Goal: Task Accomplishment & Management: Manage account settings

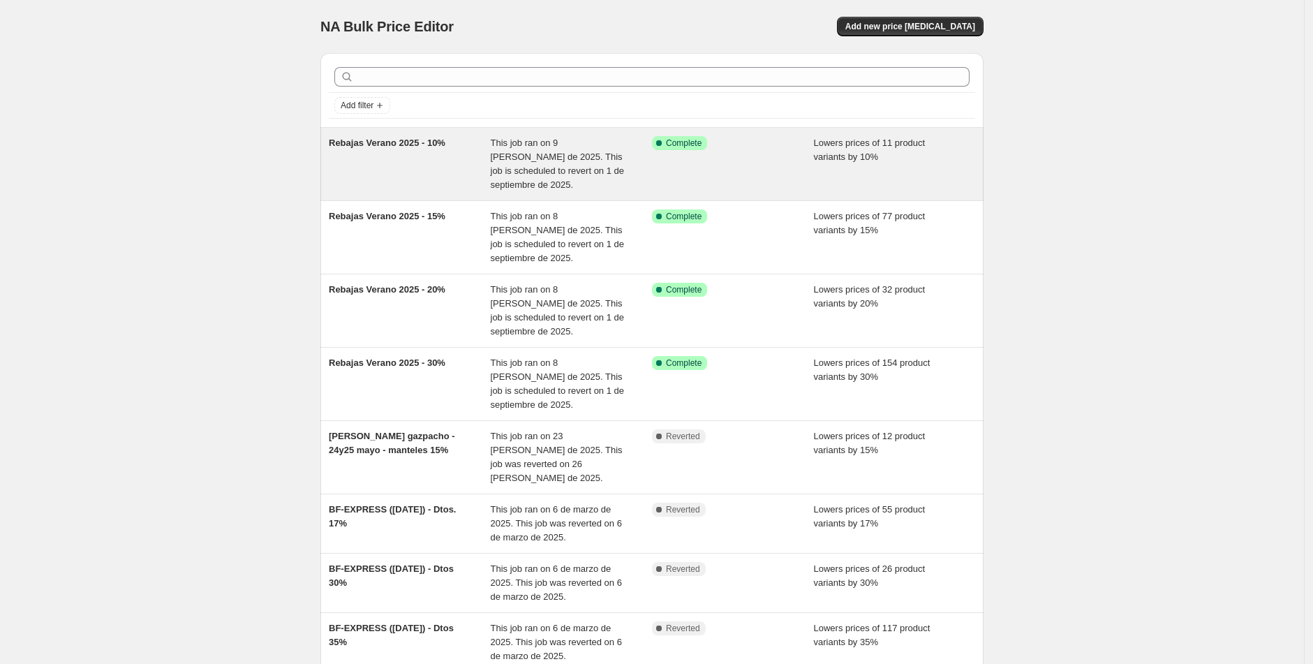
click at [412, 144] on span "Rebajas Verano 2025 - 10%" at bounding box center [387, 143] width 117 height 10
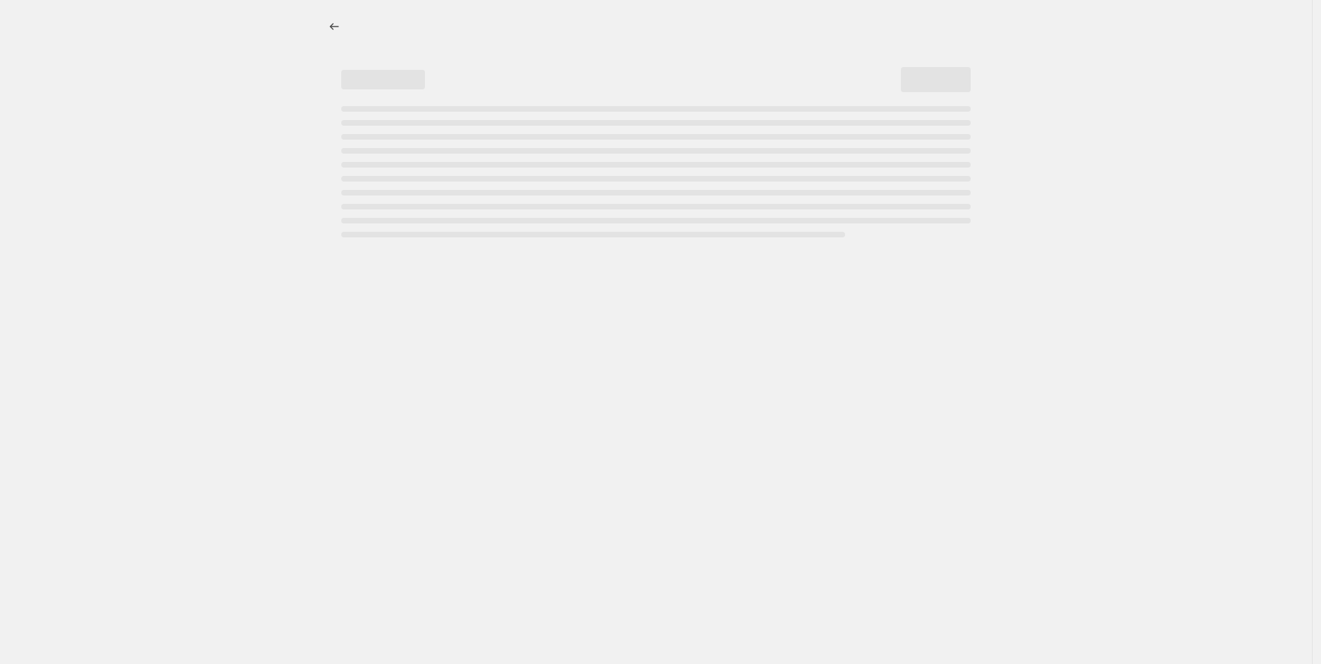
select select "percentage"
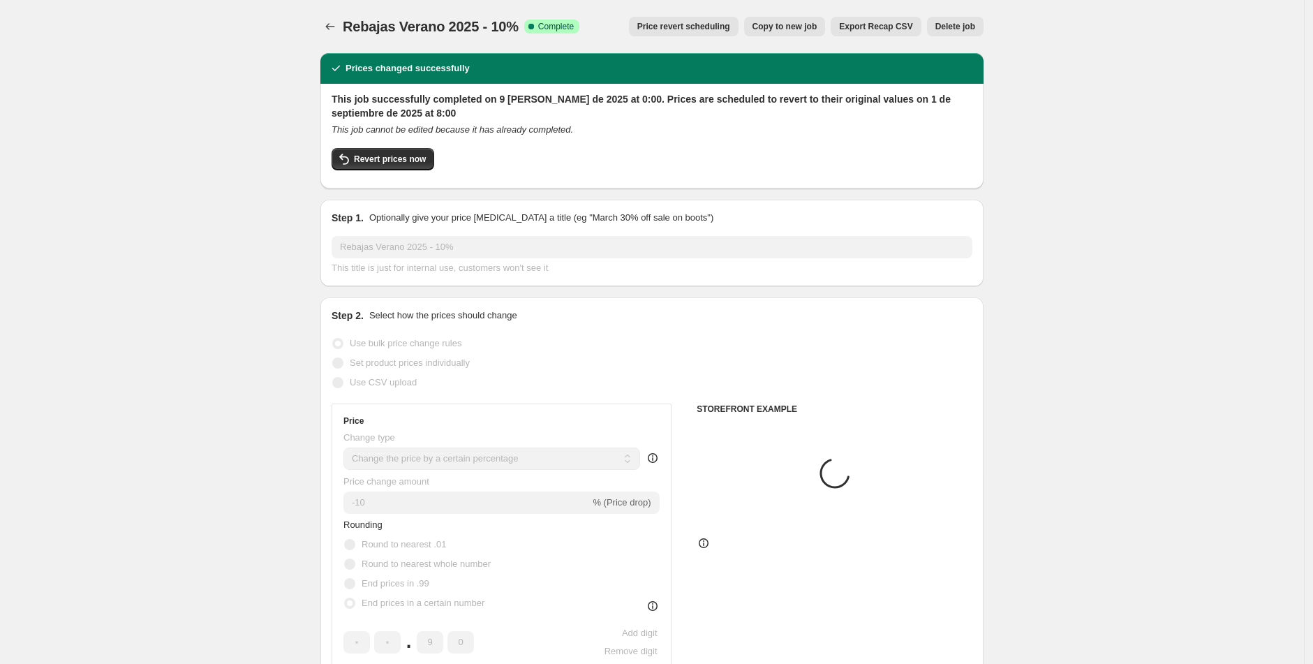
select select "tag"
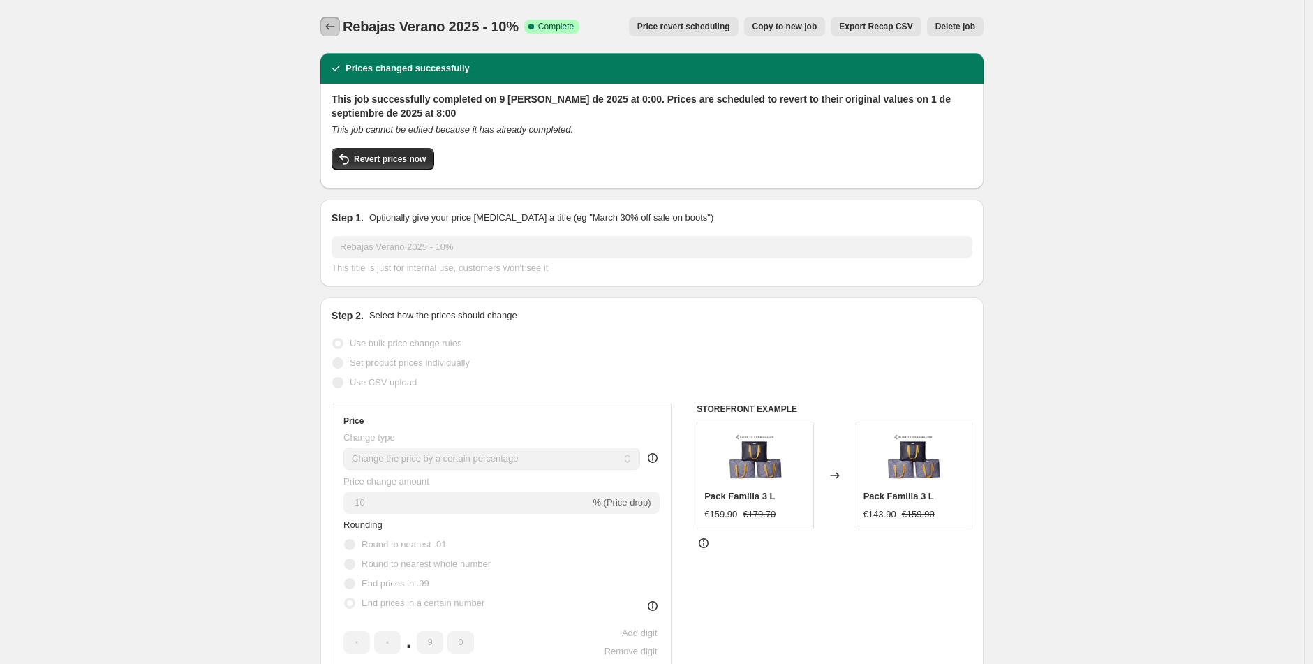
click at [330, 23] on icon "Price change jobs" at bounding box center [330, 27] width 14 height 14
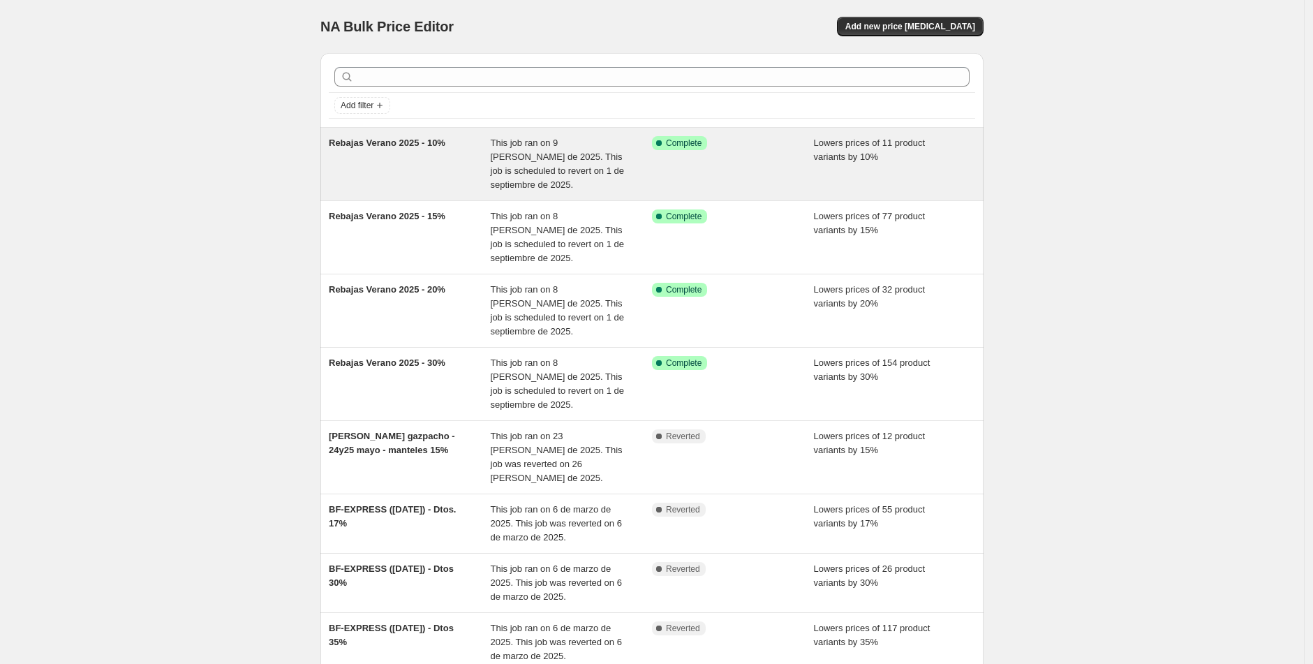
click at [417, 144] on span "Rebajas Verano 2025 - 10%" at bounding box center [387, 143] width 117 height 10
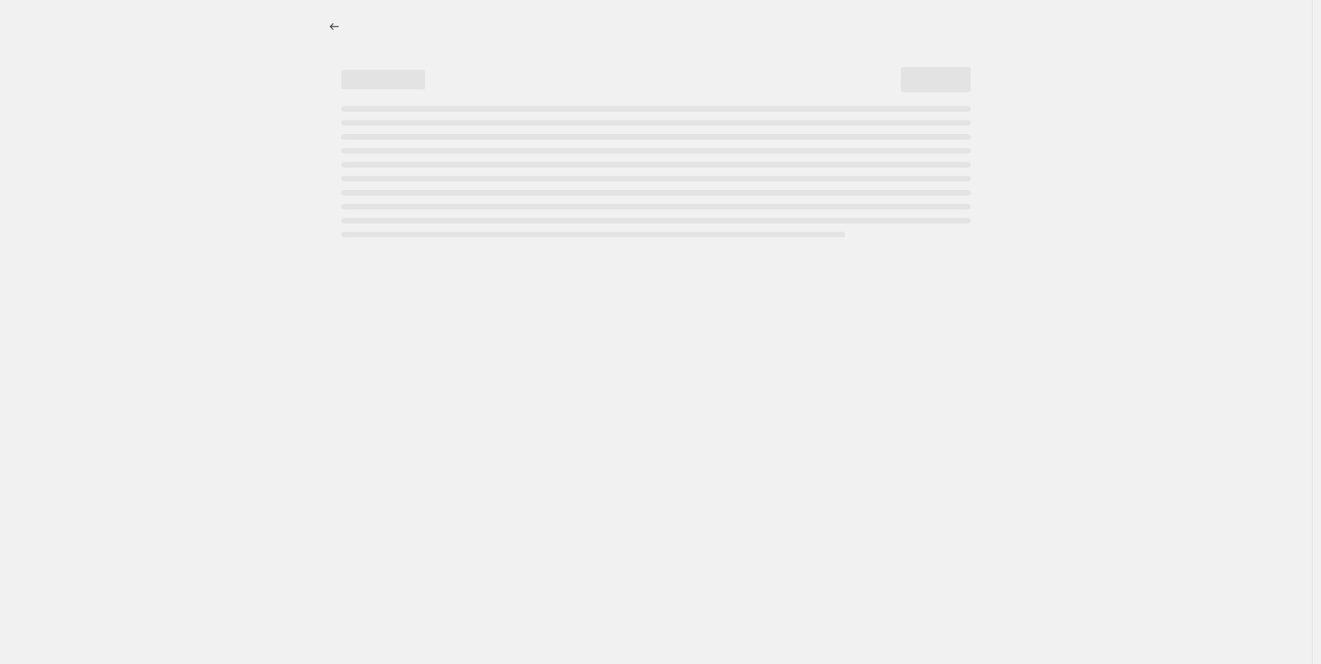
select select "percentage"
select select "tag"
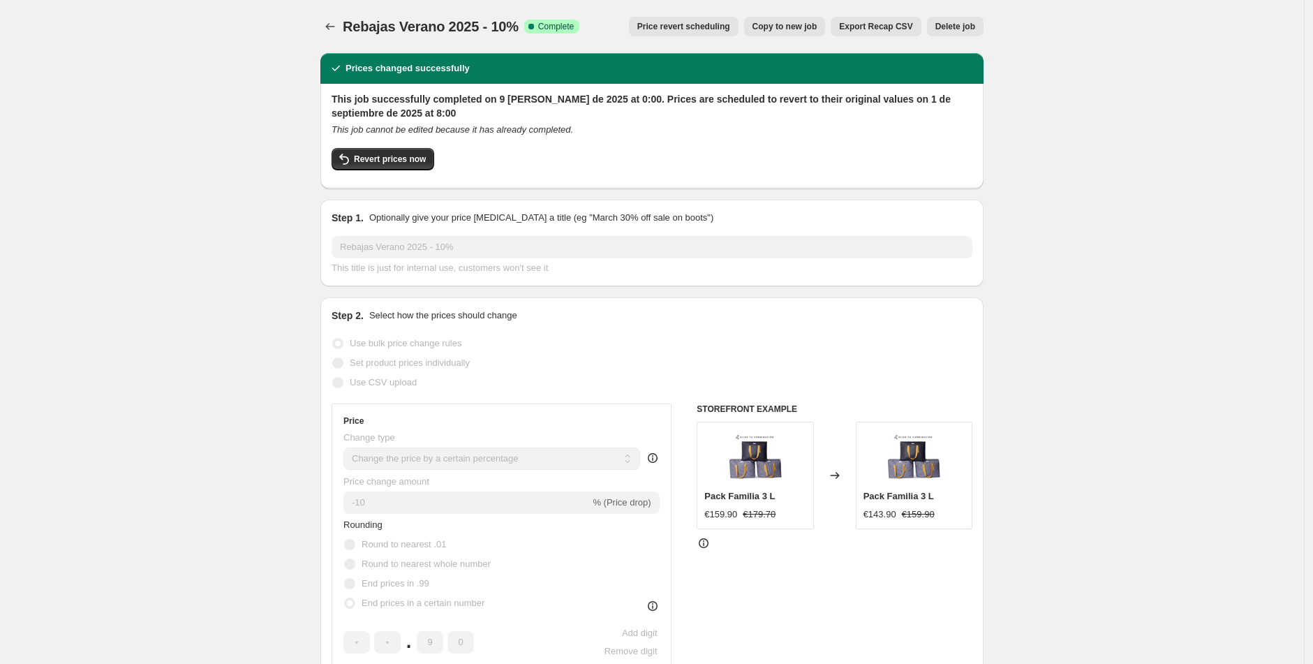
click at [685, 29] on span "Price revert scheduling" at bounding box center [683, 26] width 93 height 11
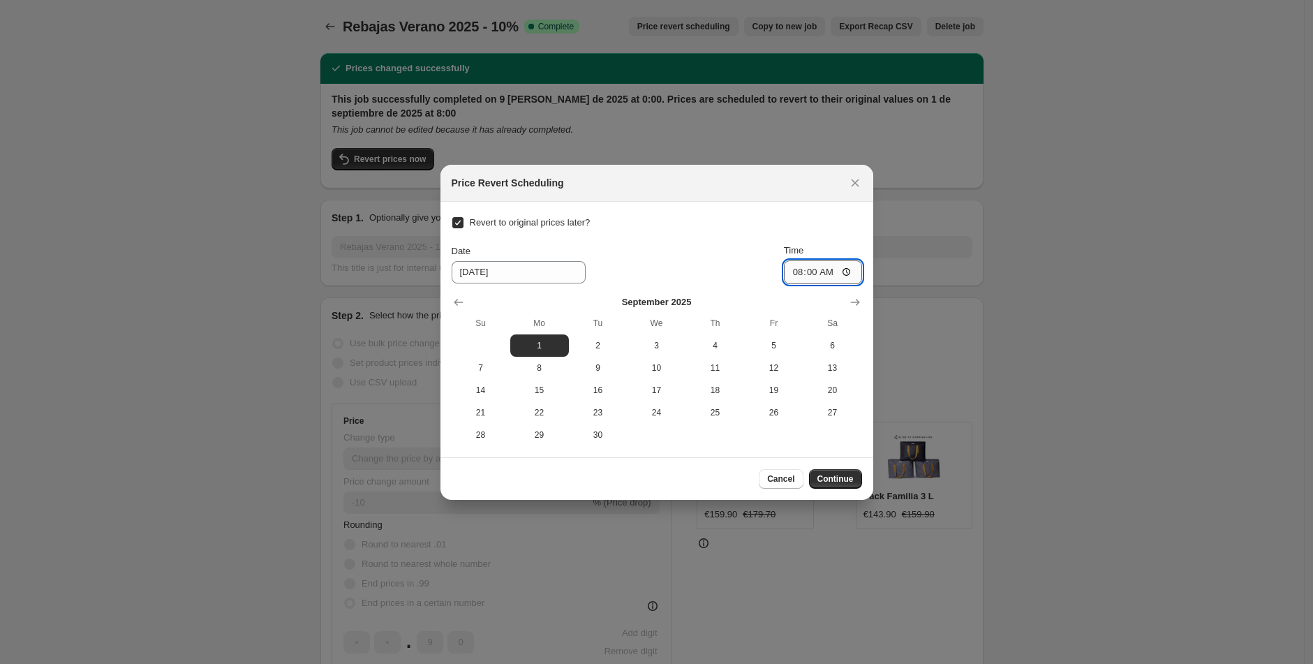
click at [819, 273] on input "08:00" at bounding box center [823, 272] width 78 height 24
type input "11:00"
click at [833, 479] on span "Continue" at bounding box center [835, 478] width 36 height 11
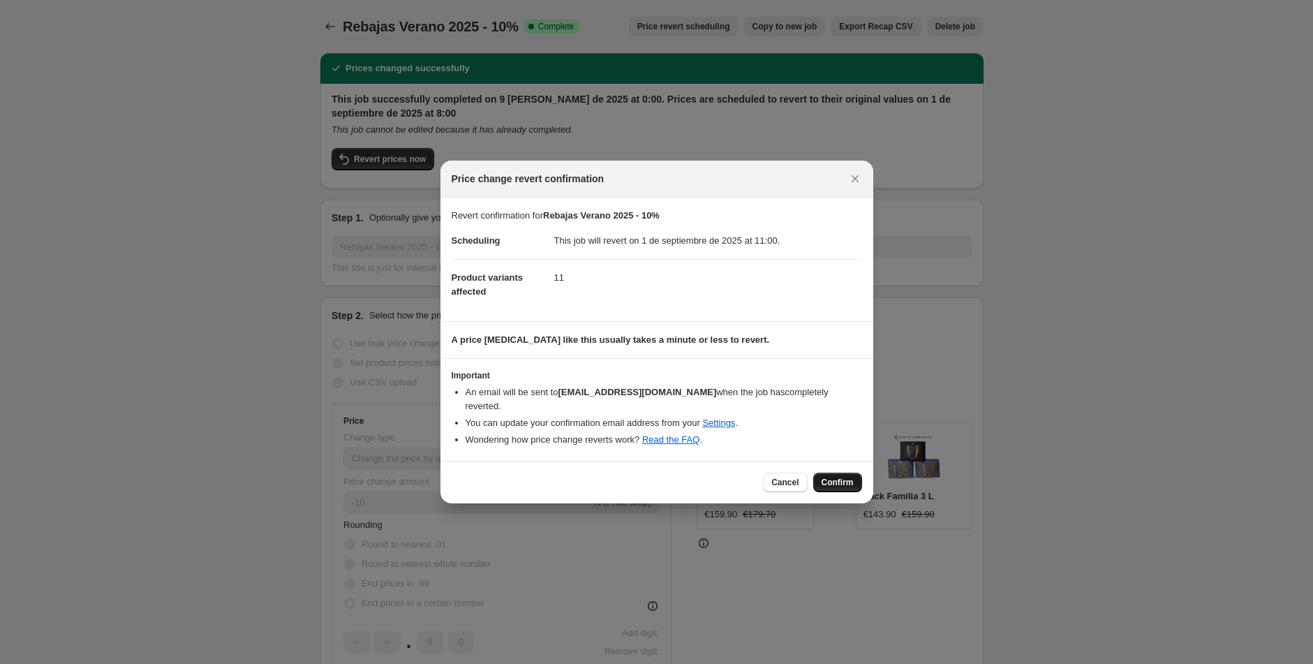
click at [836, 477] on span "Confirm" at bounding box center [838, 482] width 32 height 11
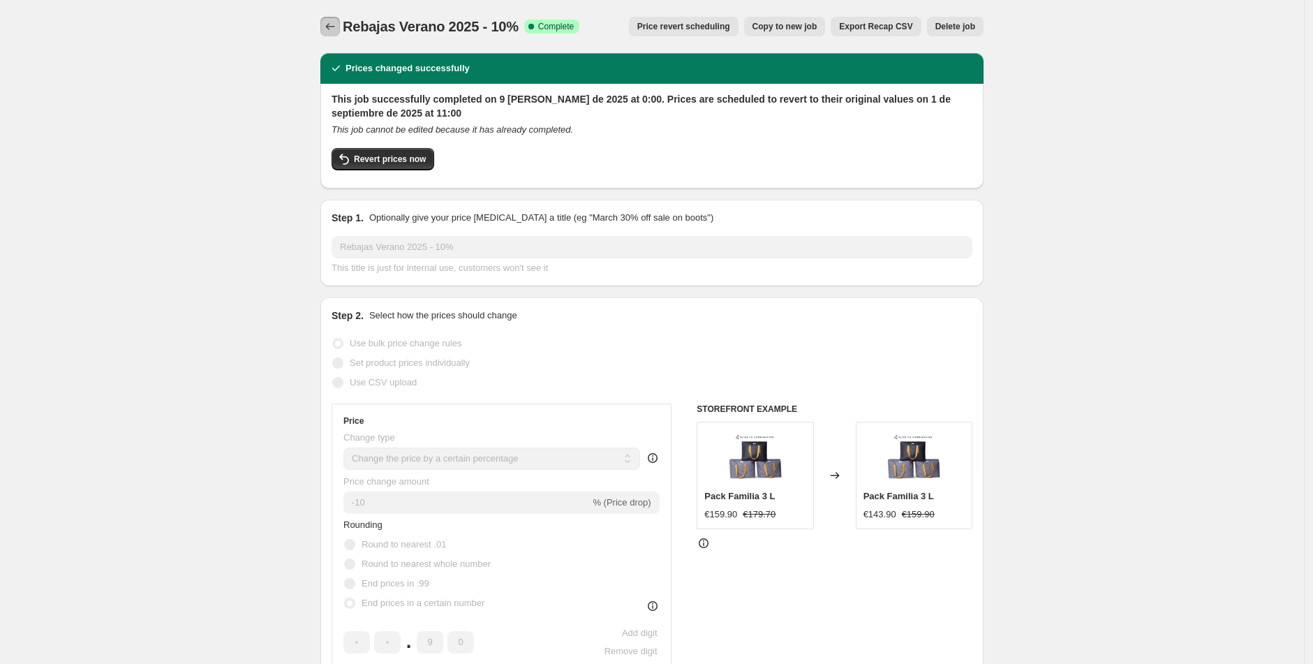
click at [332, 25] on icon "Price change jobs" at bounding box center [330, 27] width 14 height 14
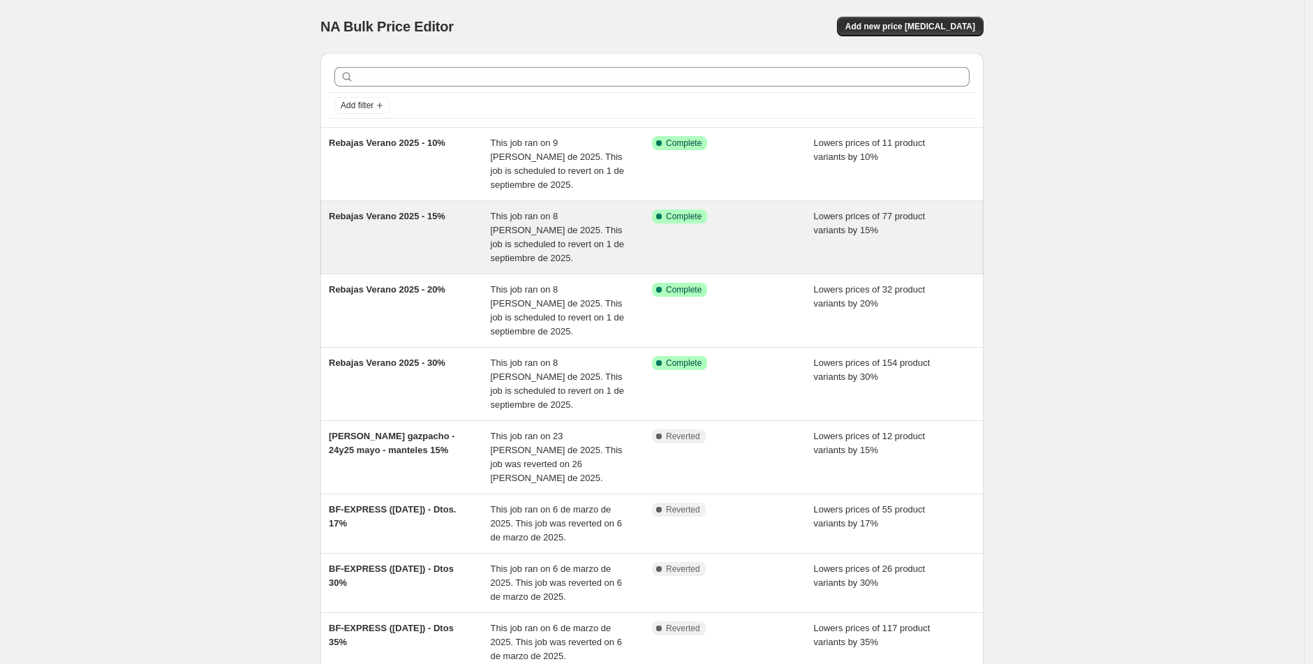
click at [409, 218] on span "Rebajas Verano 2025 - 15%" at bounding box center [387, 216] width 117 height 10
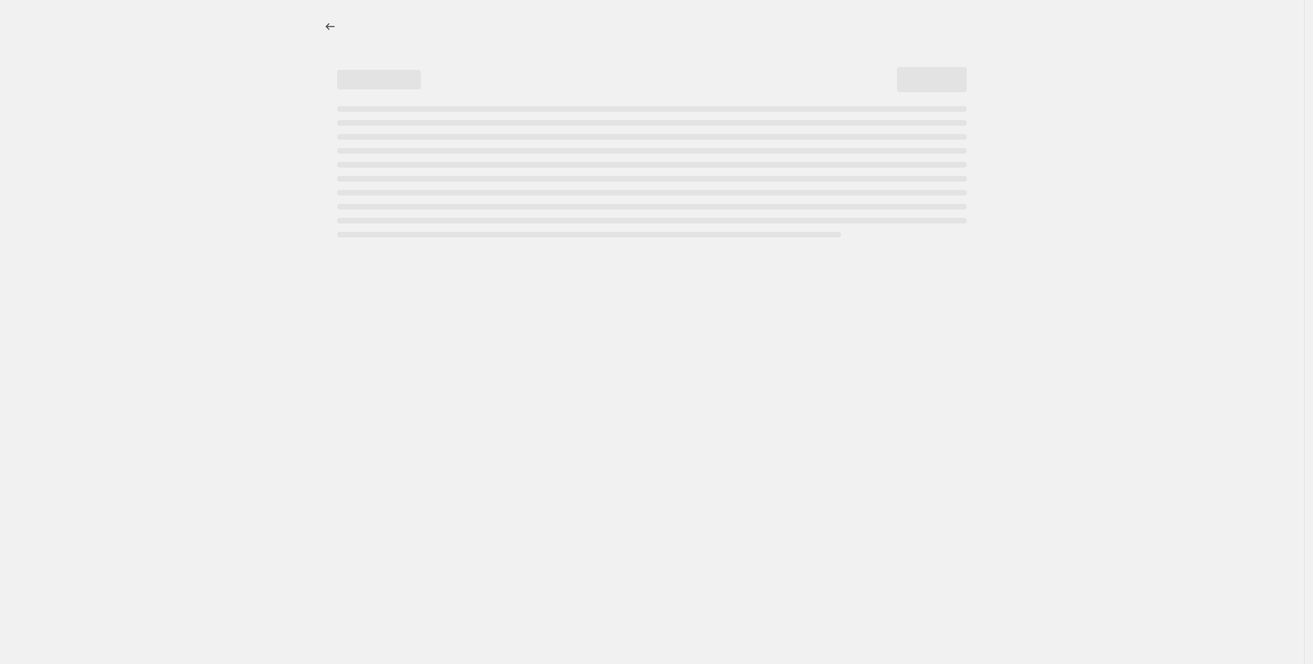
select select "percentage"
select select "tag"
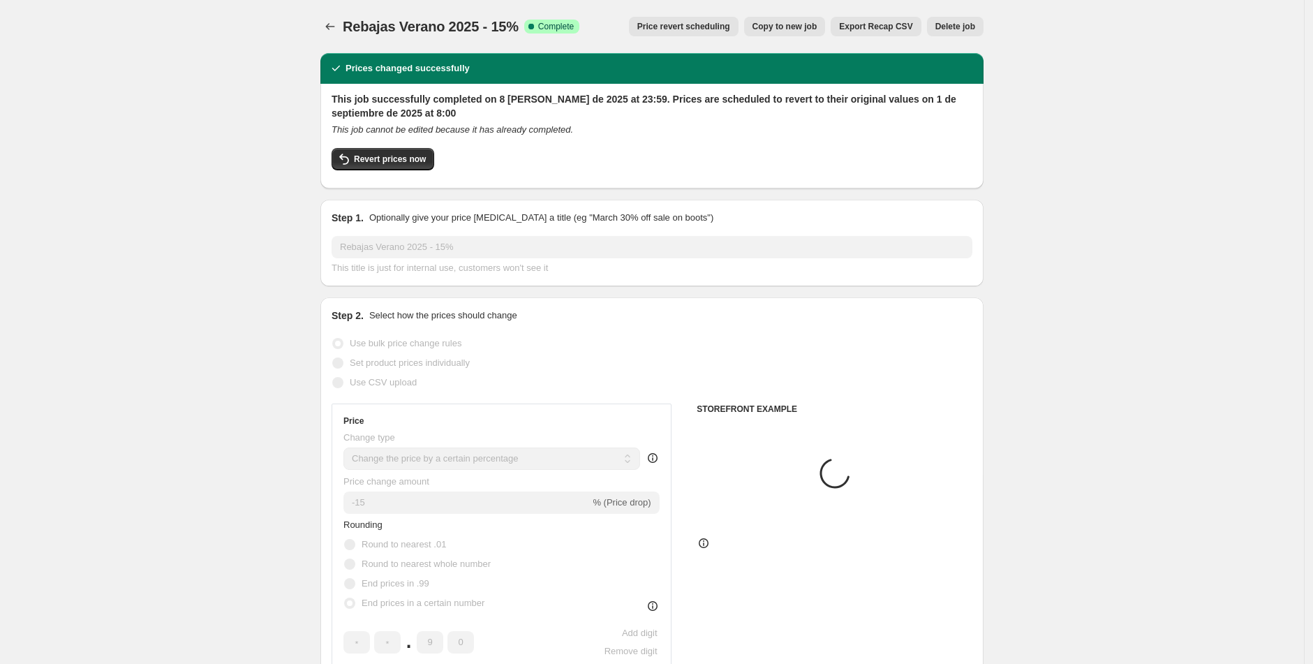
click at [688, 31] on span "Price revert scheduling" at bounding box center [683, 26] width 93 height 11
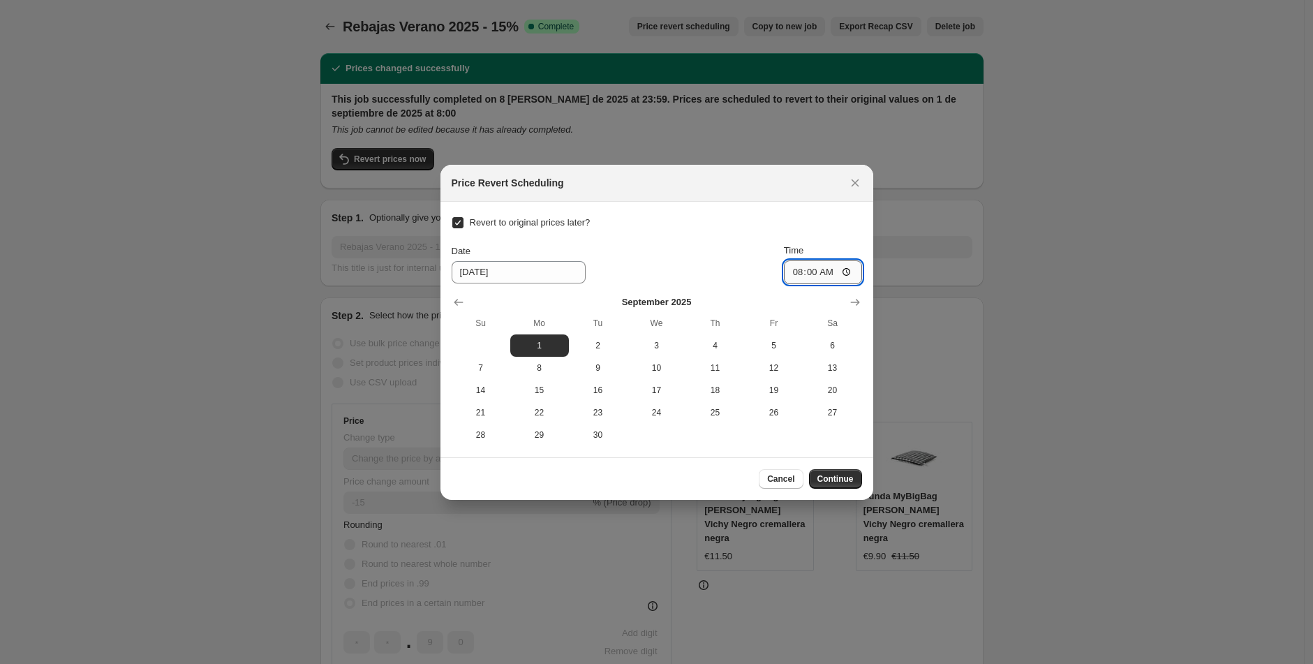
drag, startPoint x: 816, startPoint y: 270, endPoint x: 802, endPoint y: 270, distance: 14.0
click at [802, 270] on input "08:00" at bounding box center [823, 272] width 78 height 24
type input "11:00"
click at [830, 480] on span "Continue" at bounding box center [835, 478] width 36 height 11
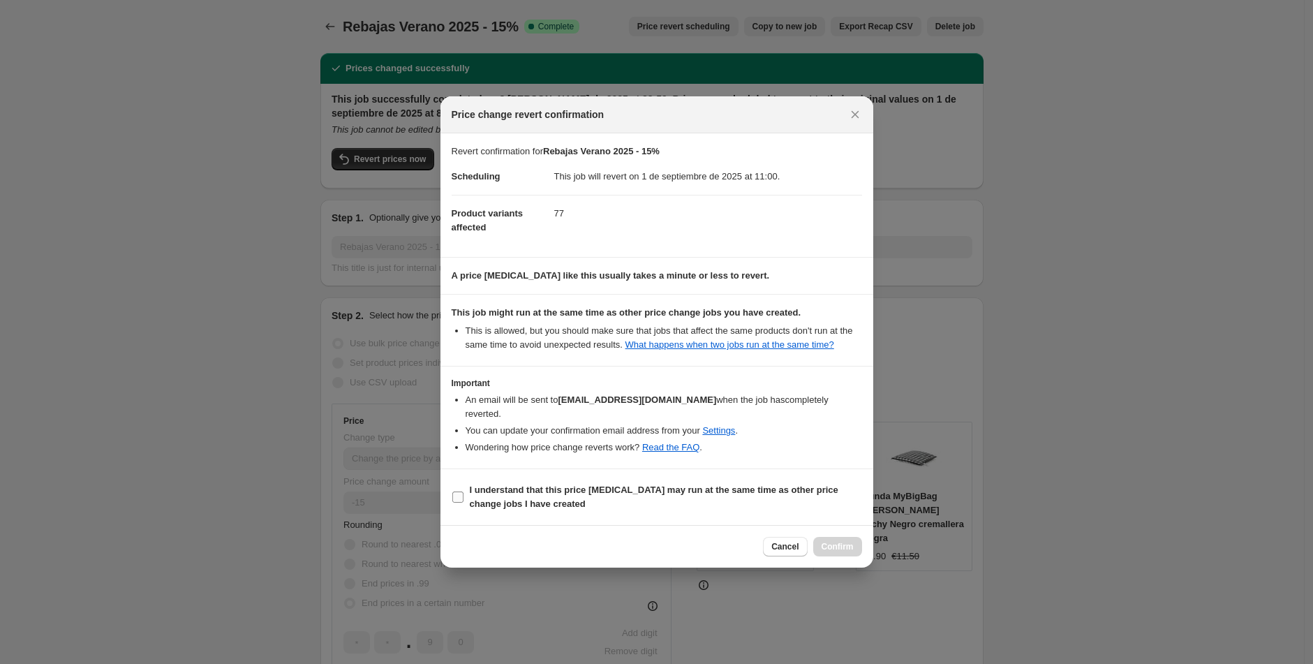
click at [462, 496] on input "I understand that this price [MEDICAL_DATA] may run at the same time as other p…" at bounding box center [457, 496] width 11 height 11
checkbox input "true"
click at [834, 549] on span "Confirm" at bounding box center [838, 546] width 32 height 11
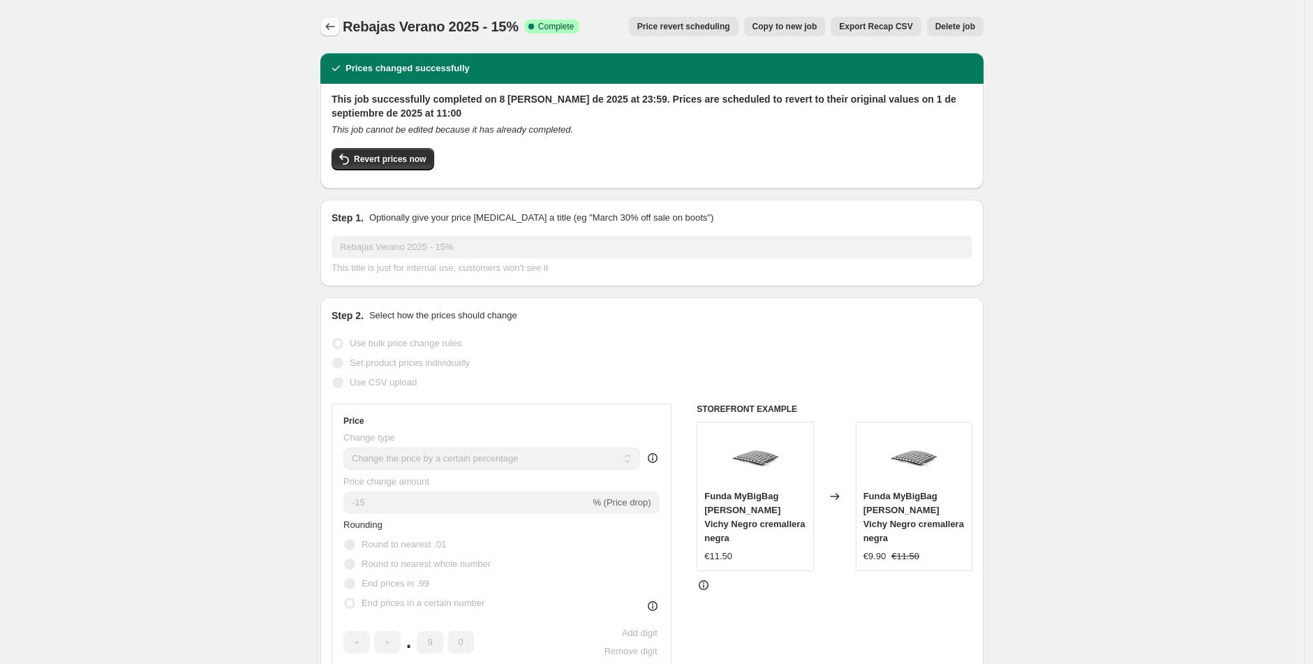
click at [325, 27] on button "Price change jobs" at bounding box center [330, 27] width 20 height 20
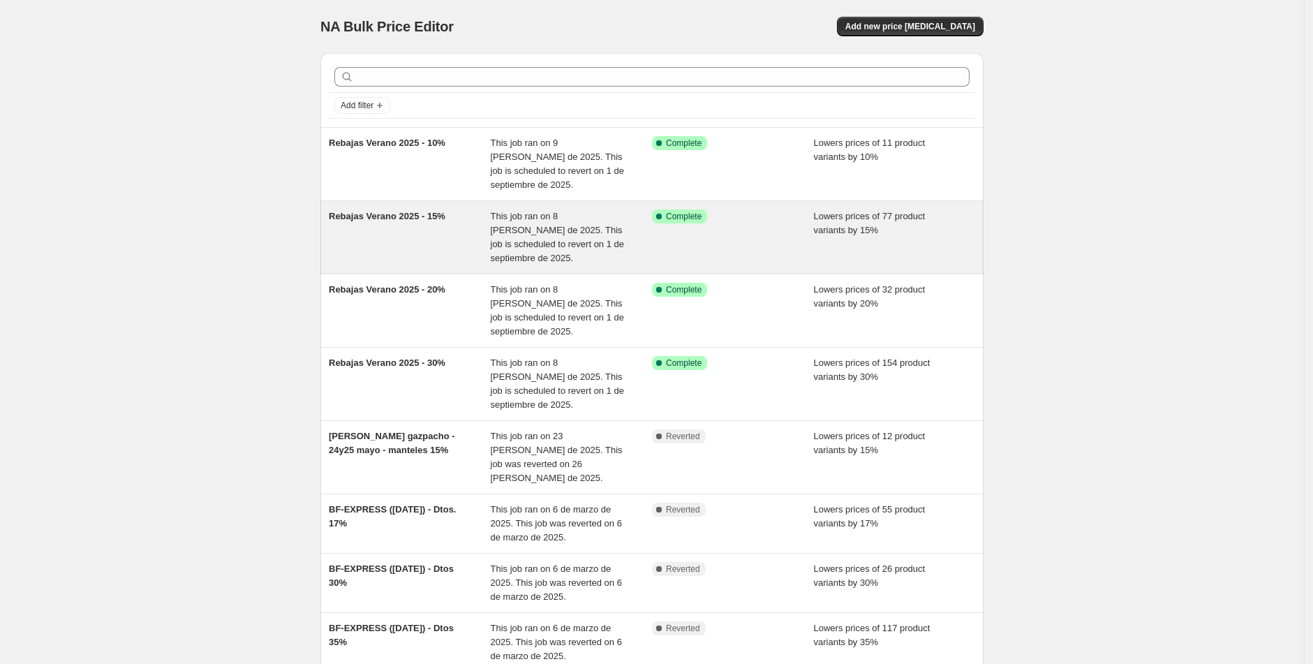
click at [408, 212] on span "Rebajas Verano 2025 - 15%" at bounding box center [387, 216] width 117 height 10
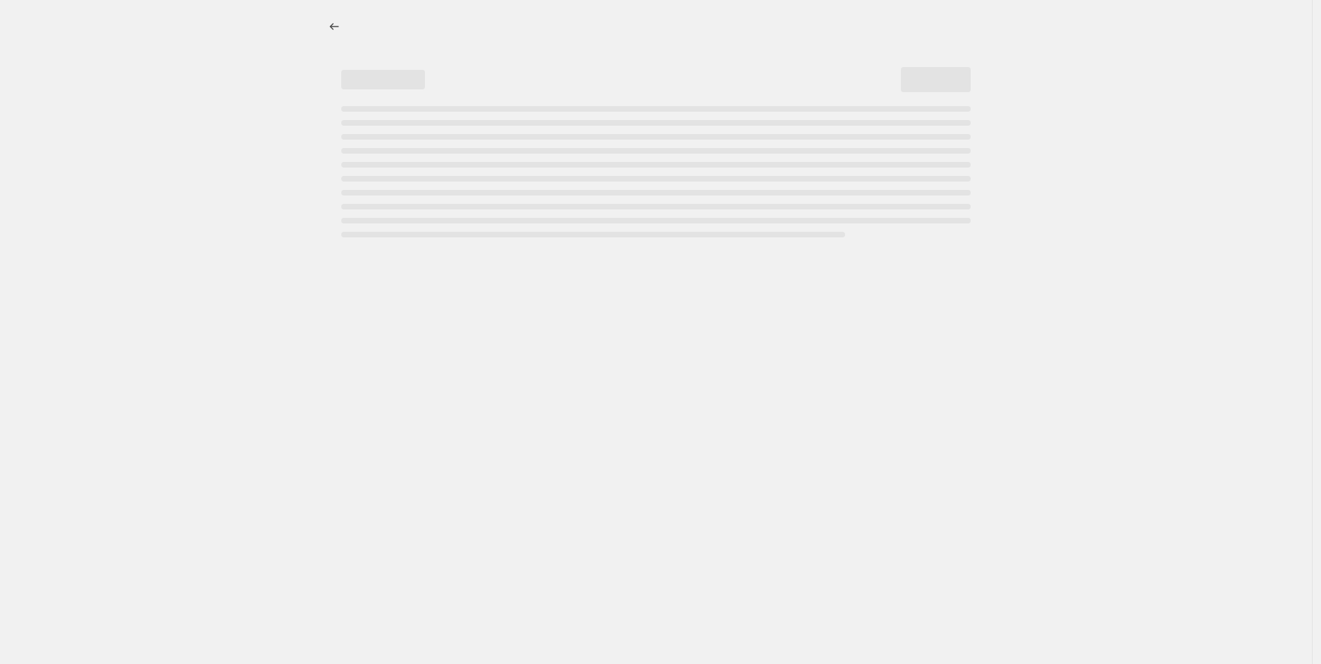
select select "percentage"
select select "tag"
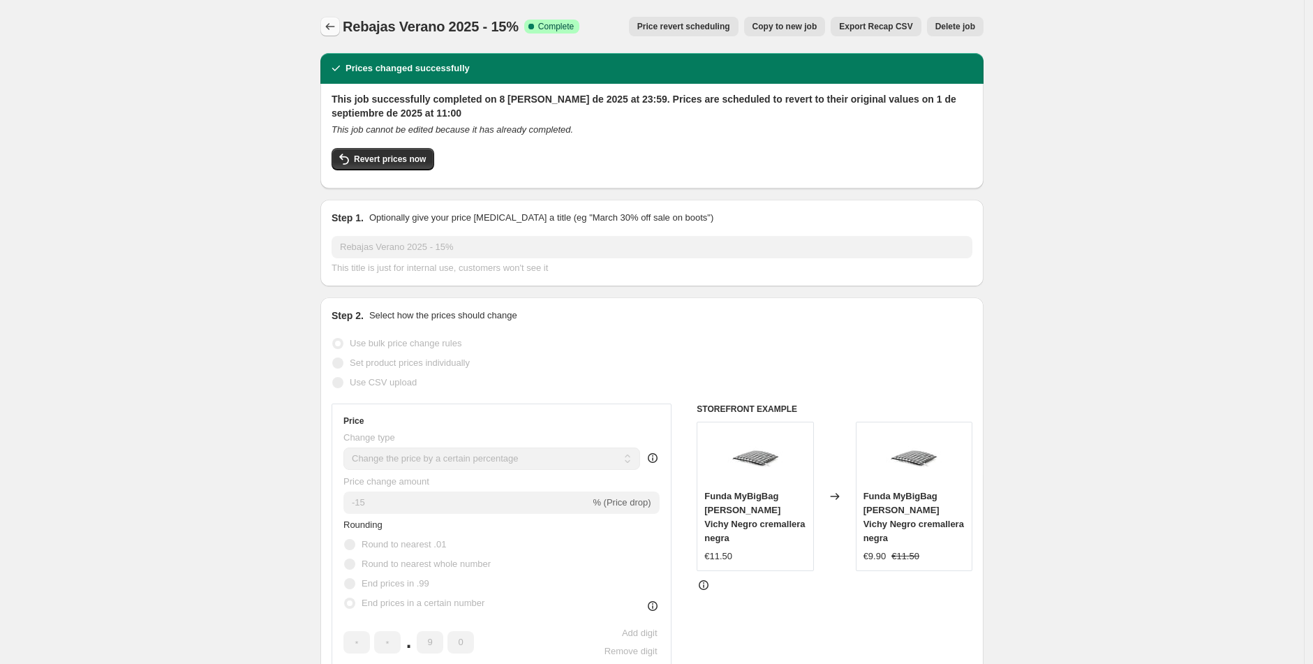
click at [334, 24] on icon "Price change jobs" at bounding box center [330, 27] width 14 height 14
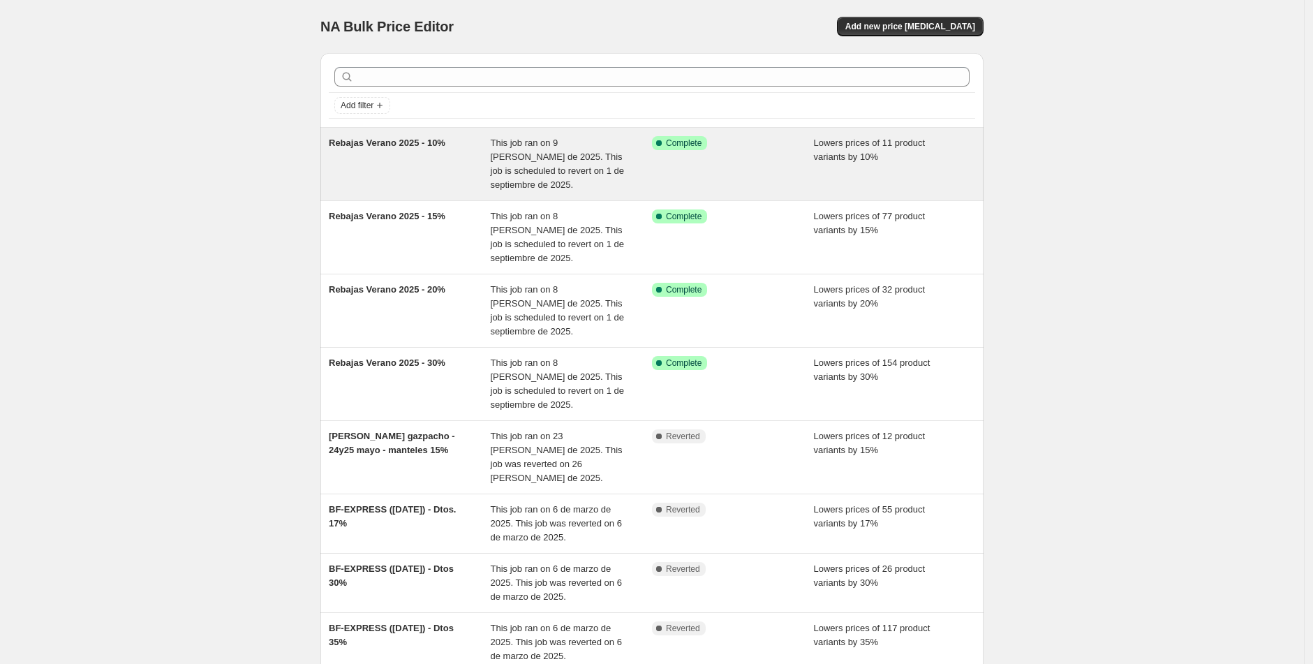
click at [380, 141] on span "Rebajas Verano 2025 - 10%" at bounding box center [387, 143] width 117 height 10
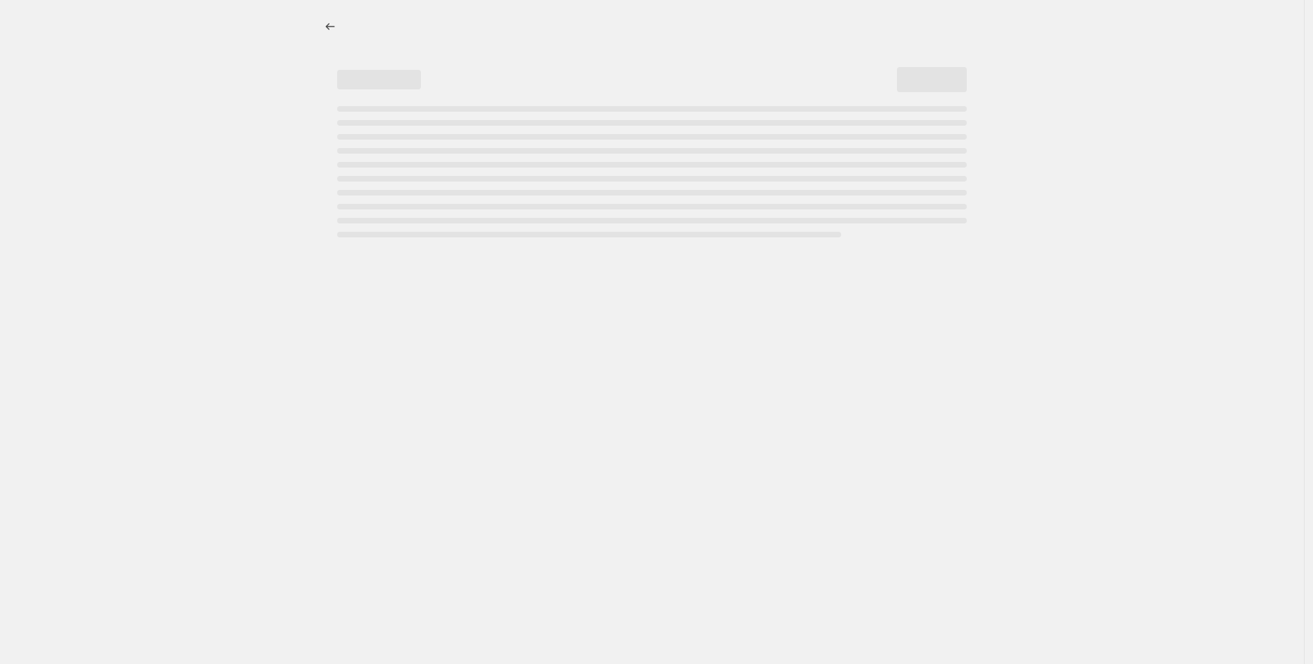
select select "percentage"
select select "tag"
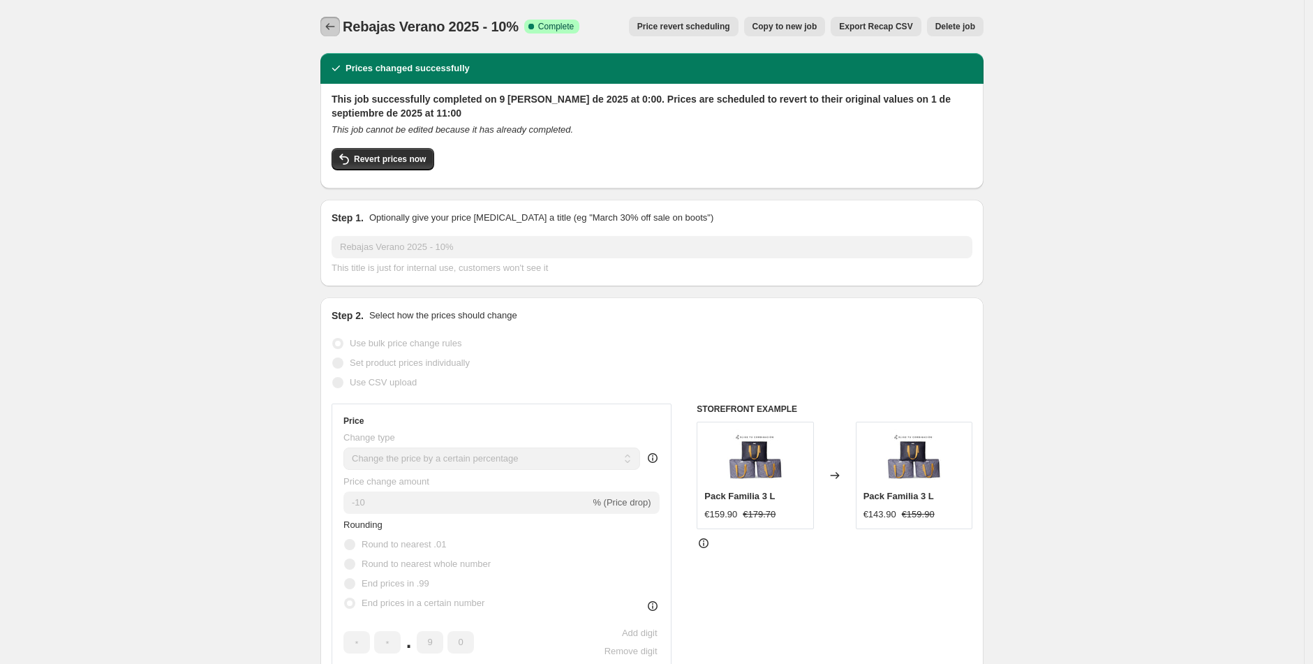
click at [337, 24] on icon "Price change jobs" at bounding box center [330, 27] width 14 height 14
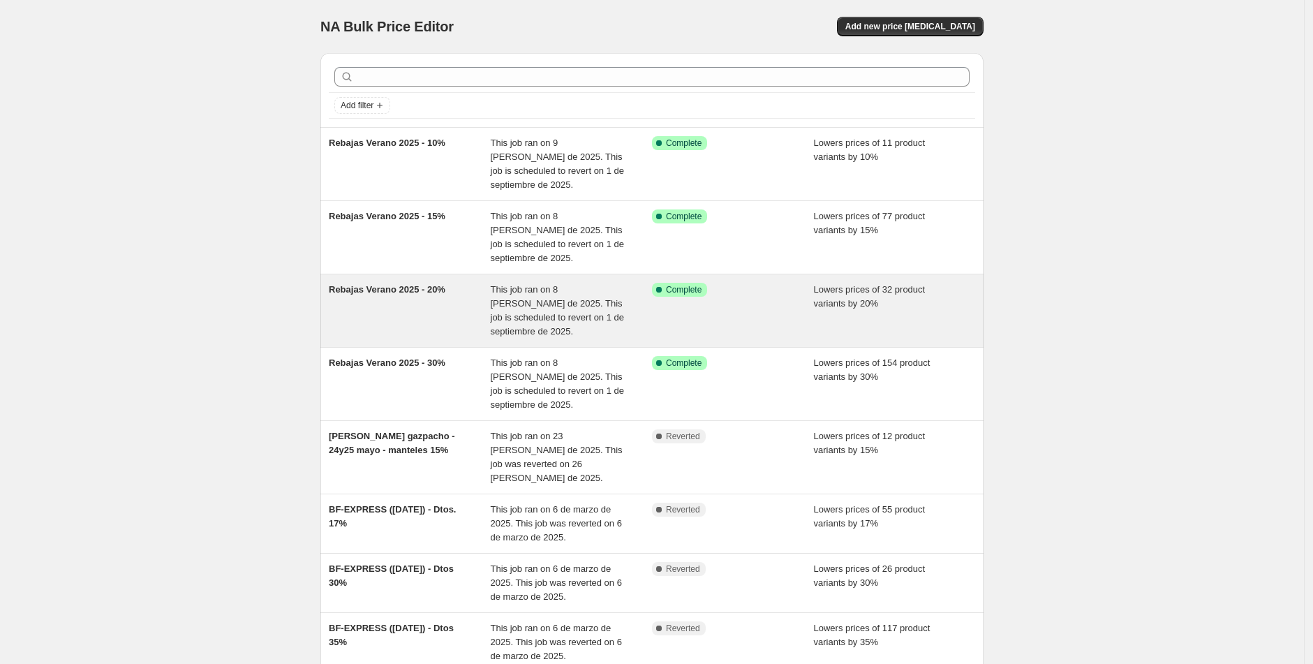
click at [422, 283] on div "Rebajas Verano 2025 - 20%" at bounding box center [410, 311] width 162 height 56
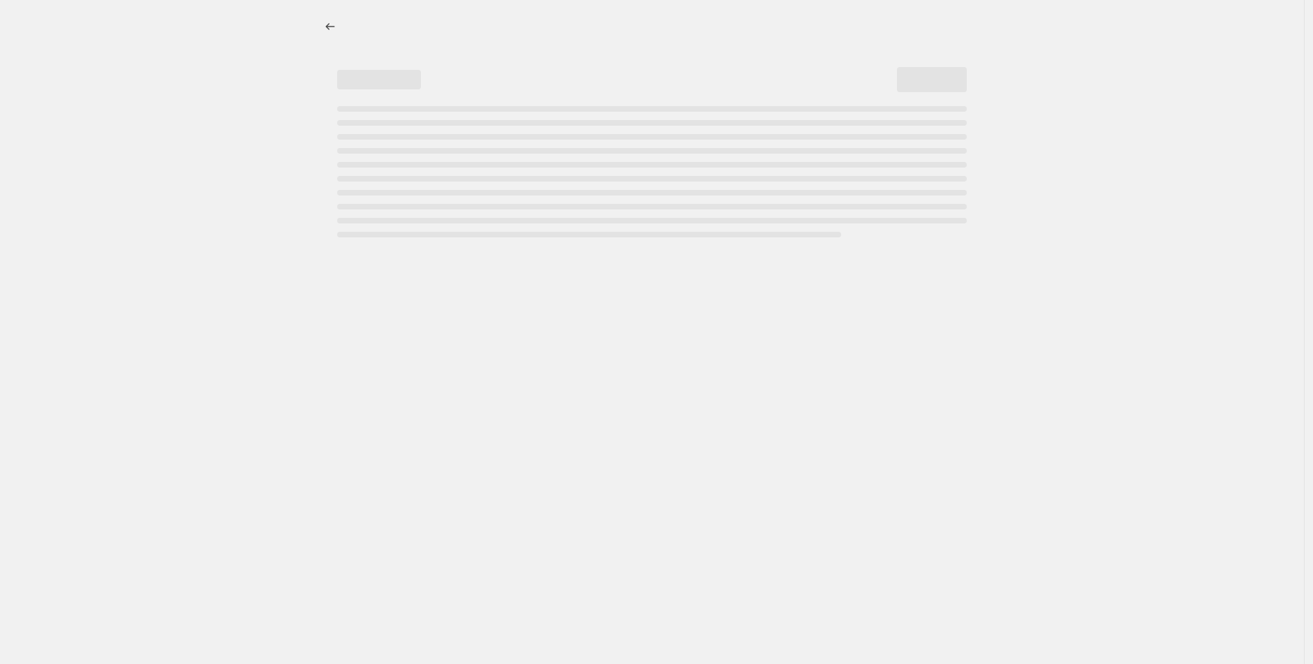
select select "percentage"
select select "tag"
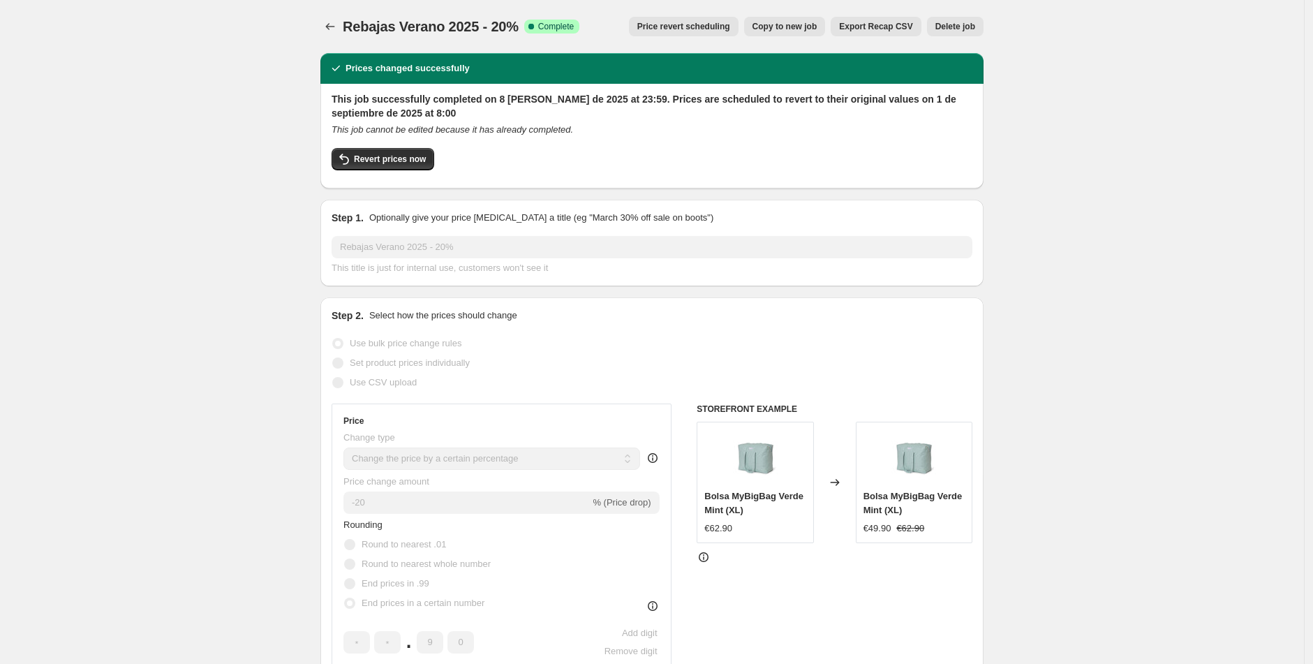
click at [685, 22] on span "Price revert scheduling" at bounding box center [683, 26] width 93 height 11
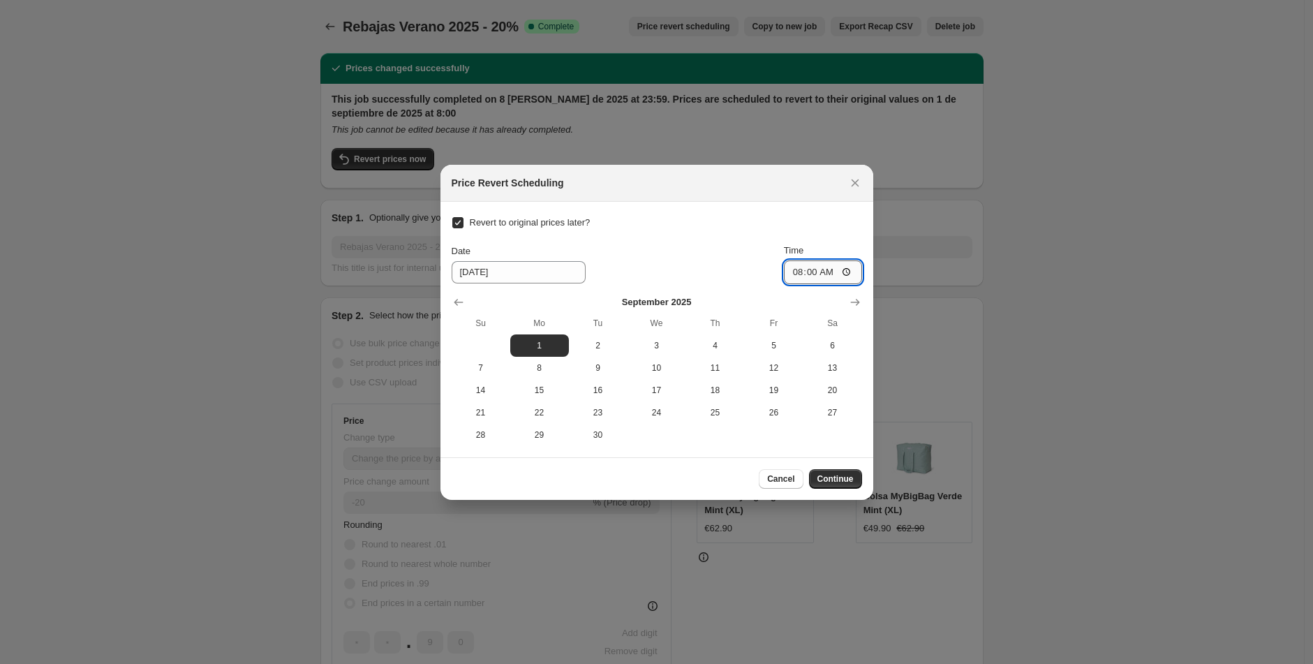
click at [814, 270] on input "08:00" at bounding box center [823, 272] width 78 height 24
type input "11:00"
click at [826, 473] on span "Continue" at bounding box center [835, 478] width 36 height 11
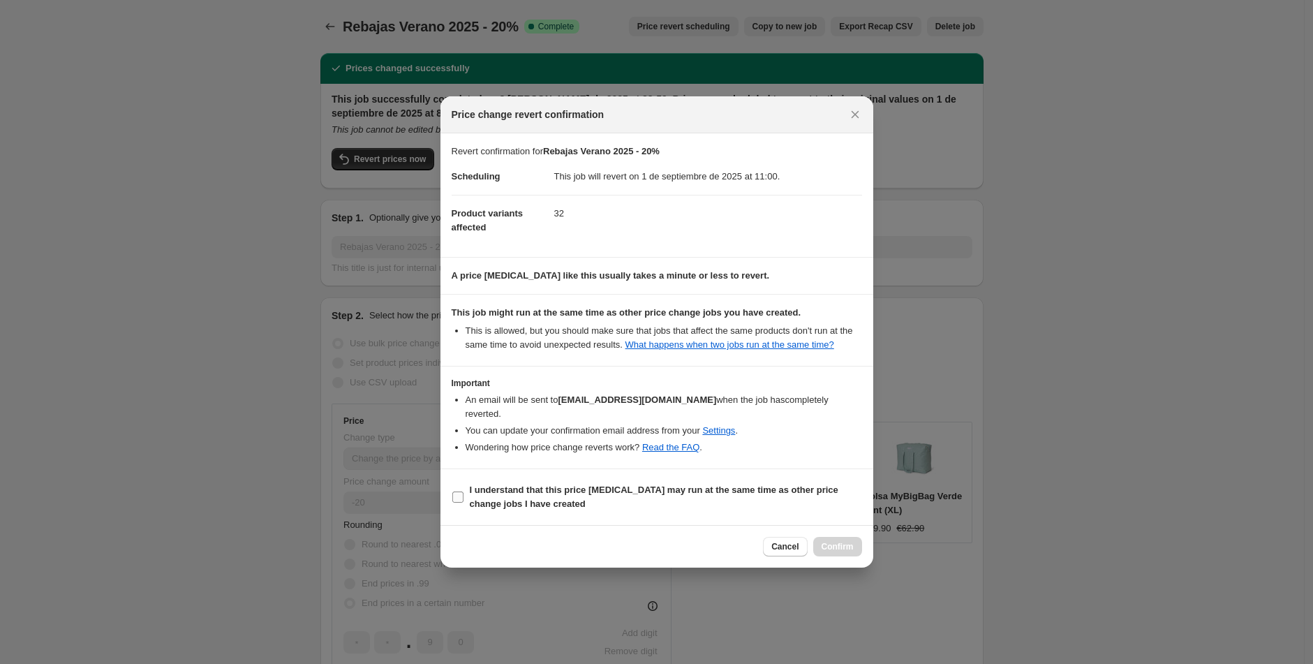
click at [545, 502] on b "I understand that this price [MEDICAL_DATA] may run at the same time as other p…" at bounding box center [654, 496] width 369 height 24
click at [463, 502] on input "I understand that this price [MEDICAL_DATA] may run at the same time as other p…" at bounding box center [457, 496] width 11 height 11
checkbox input "true"
click at [833, 548] on span "Confirm" at bounding box center [838, 546] width 32 height 11
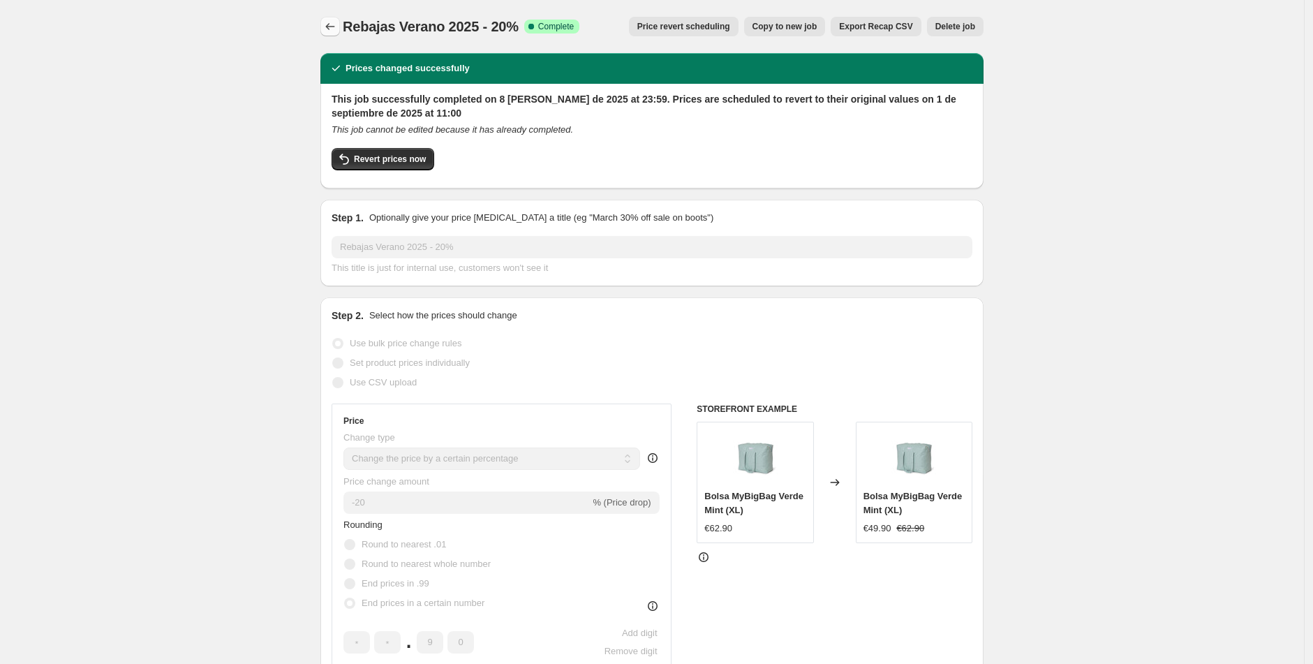
click at [337, 20] on icon "Price change jobs" at bounding box center [330, 27] width 14 height 14
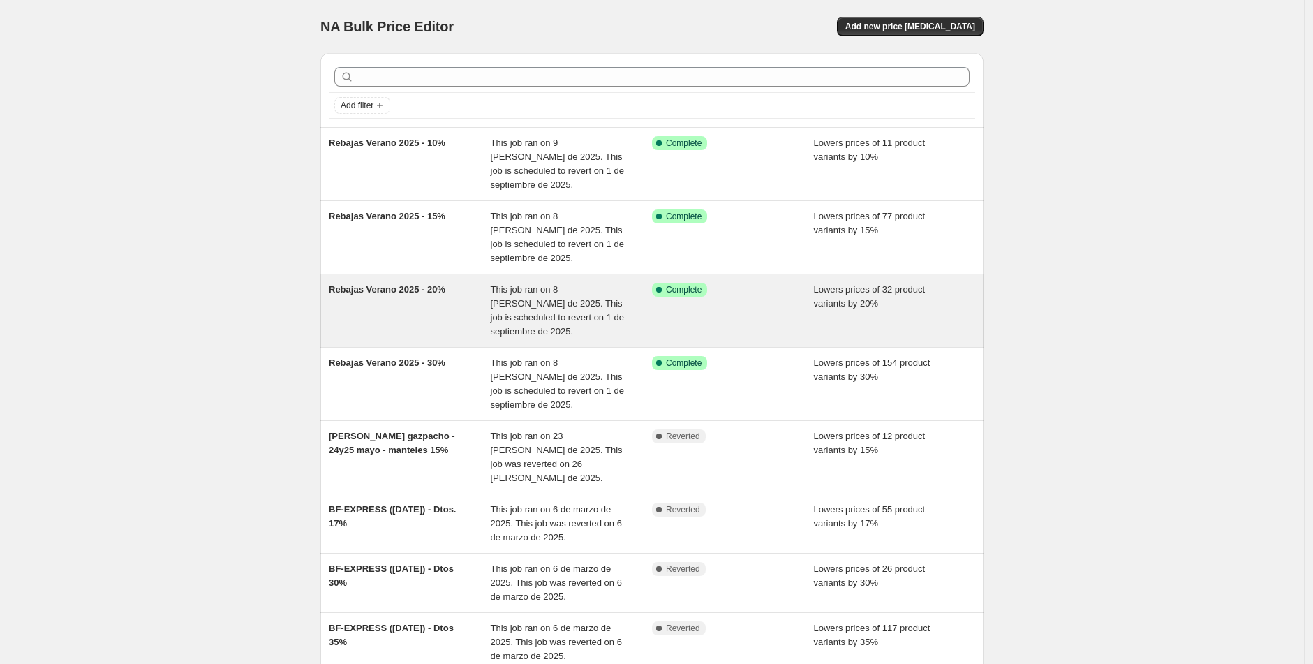
click at [410, 288] on span "Rebajas Verano 2025 - 20%" at bounding box center [387, 289] width 117 height 10
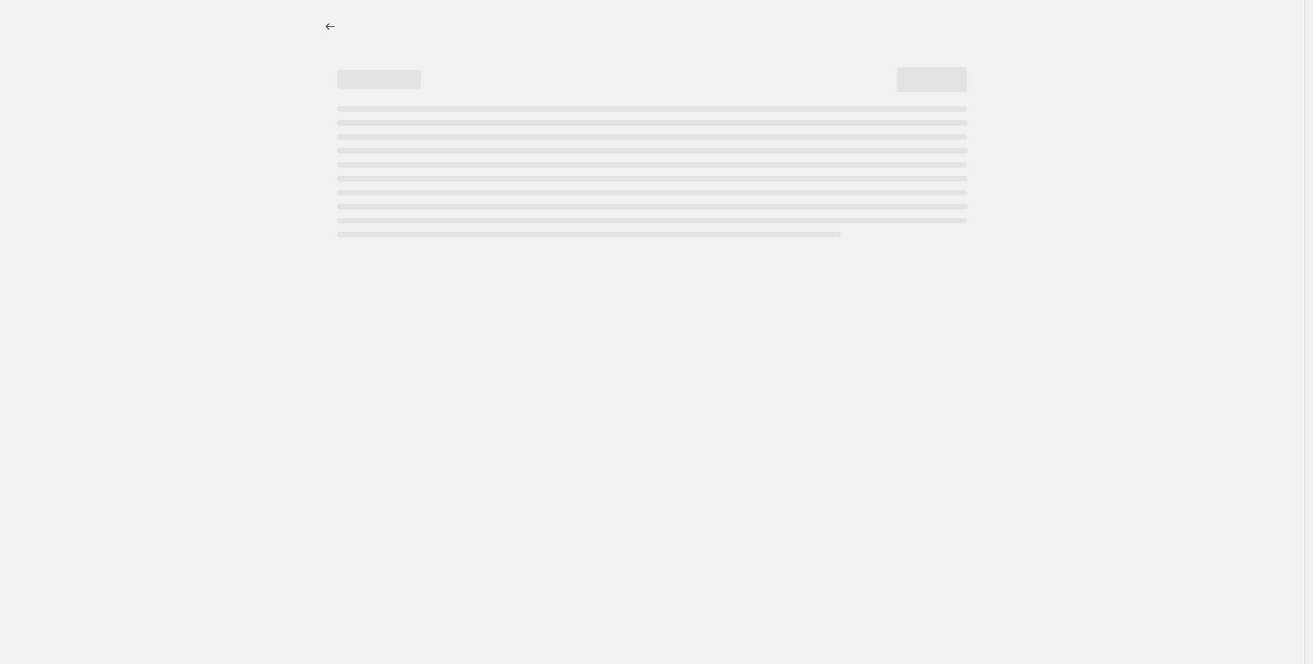
select select "percentage"
select select "tag"
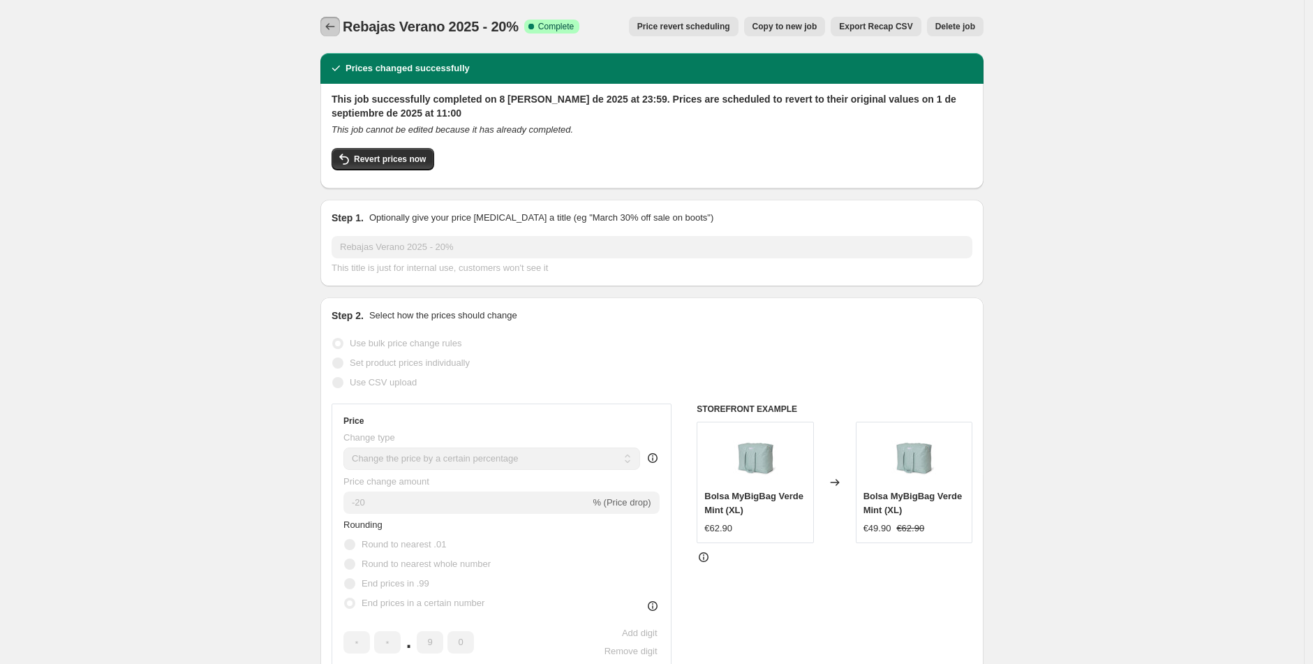
click at [336, 27] on icon "Price change jobs" at bounding box center [330, 27] width 14 height 14
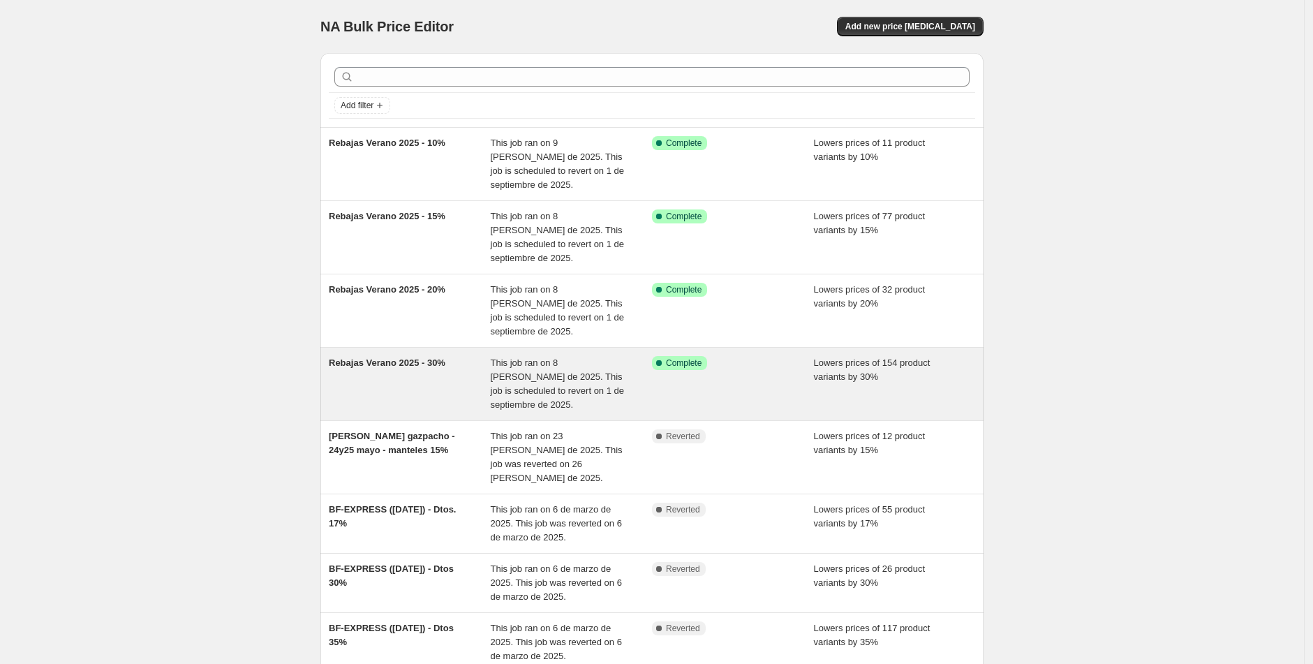
click at [411, 362] on span "Rebajas Verano 2025 - 30%" at bounding box center [387, 362] width 117 height 10
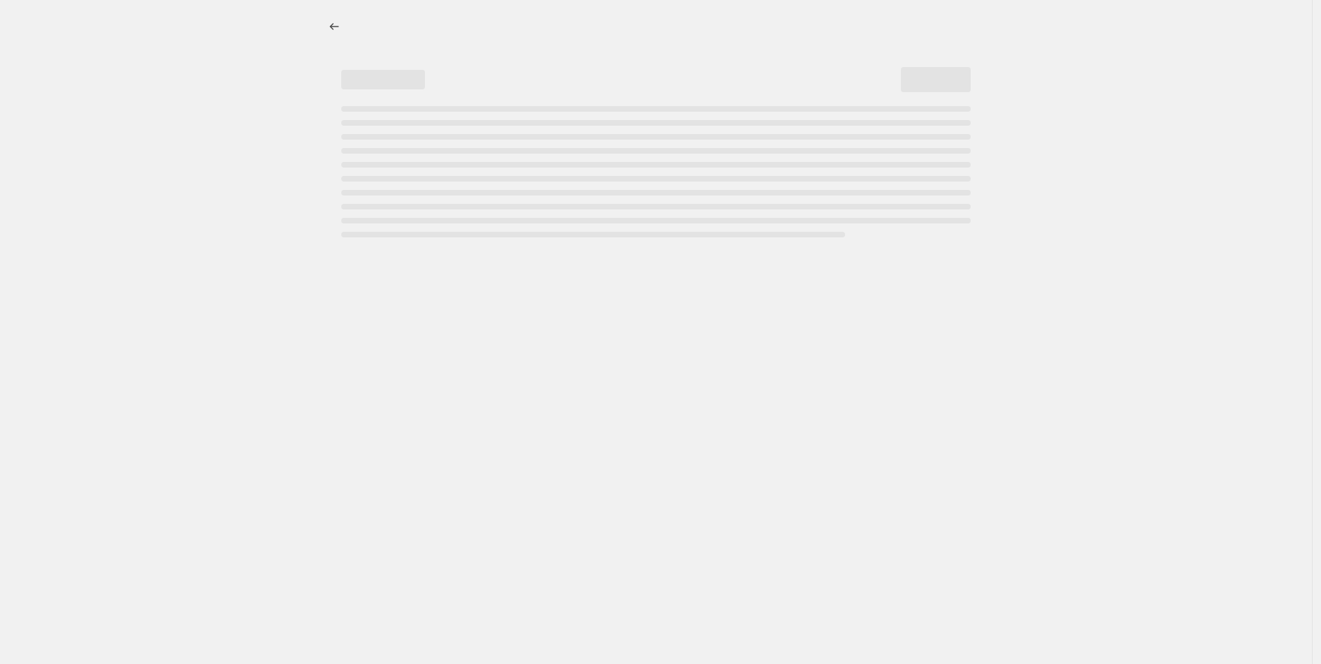
select select "percentage"
select select "tag"
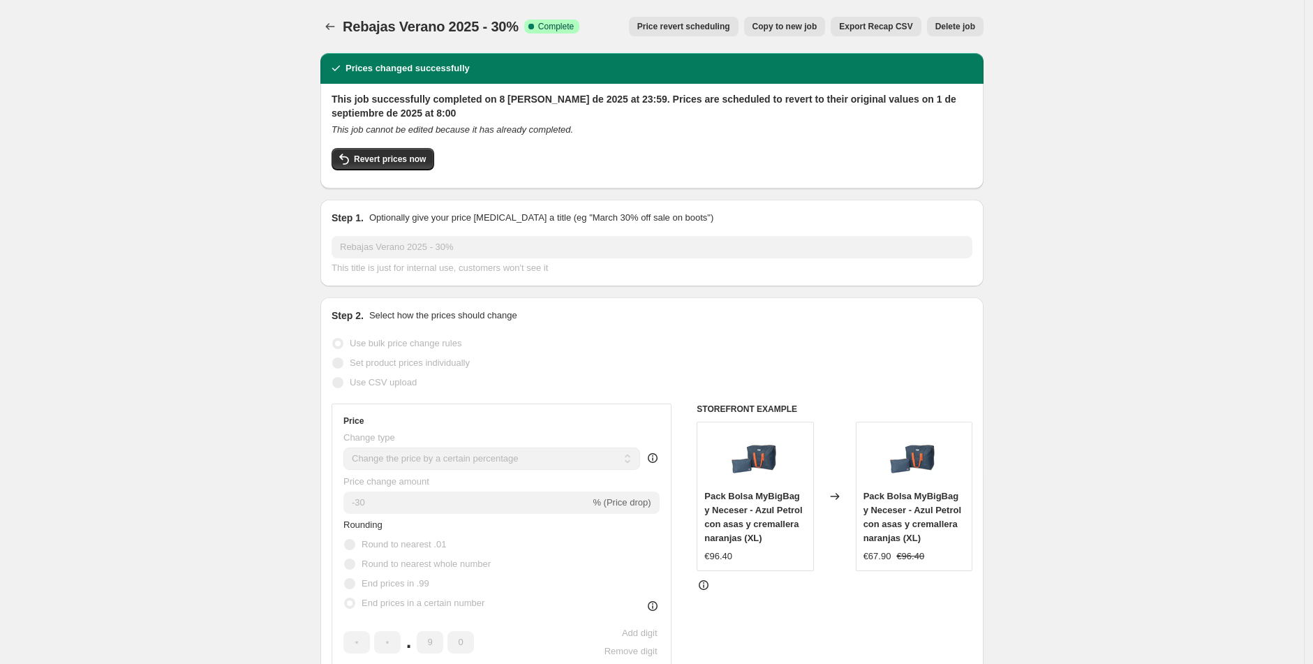
click at [686, 24] on span "Price revert scheduling" at bounding box center [683, 26] width 93 height 11
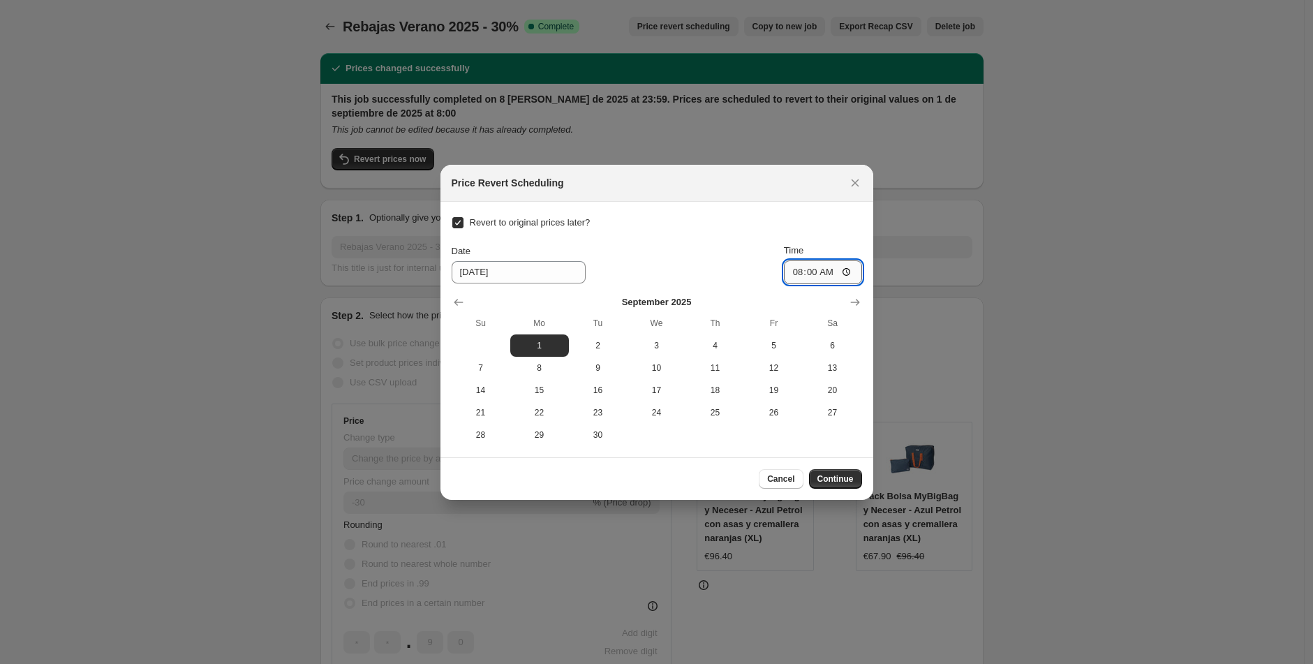
click at [810, 270] on input "08:00" at bounding box center [823, 272] width 78 height 24
type input "11:00"
click at [825, 473] on span "Continue" at bounding box center [835, 478] width 36 height 11
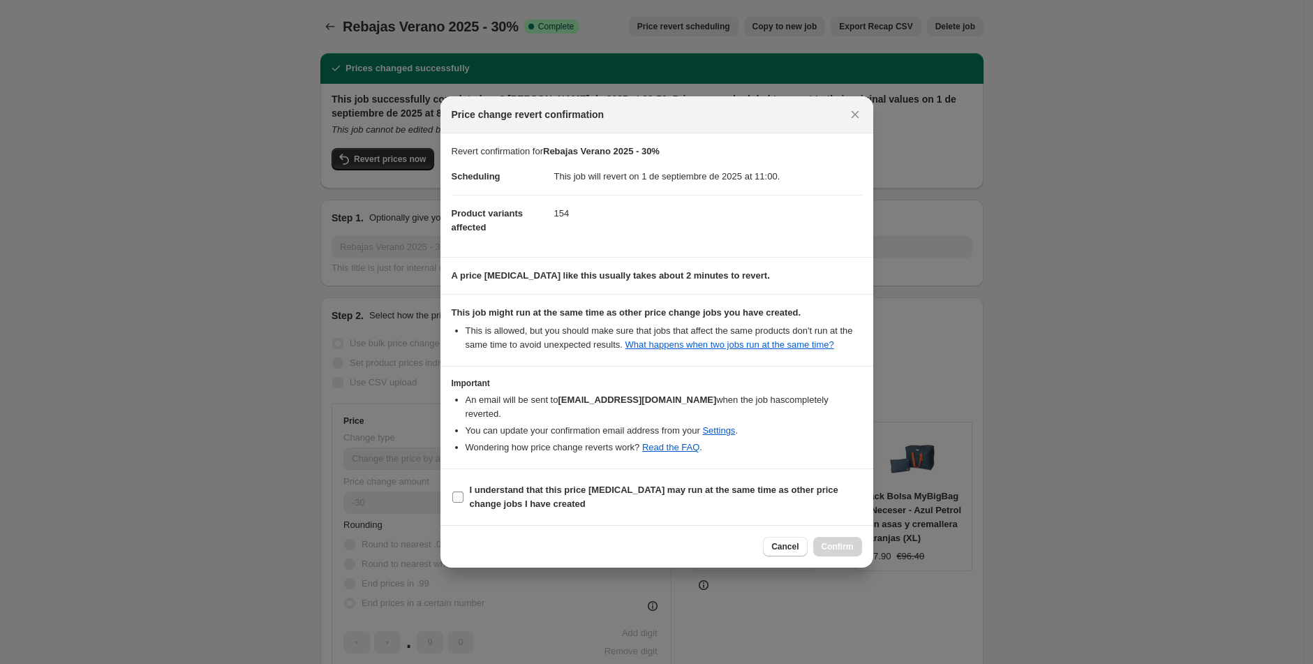
click at [616, 485] on b "I understand that this price [MEDICAL_DATA] may run at the same time as other p…" at bounding box center [654, 496] width 369 height 24
click at [463, 491] on input "I understand that this price [MEDICAL_DATA] may run at the same time as other p…" at bounding box center [457, 496] width 11 height 11
checkbox input "true"
click at [834, 541] on button "Confirm" at bounding box center [837, 547] width 49 height 20
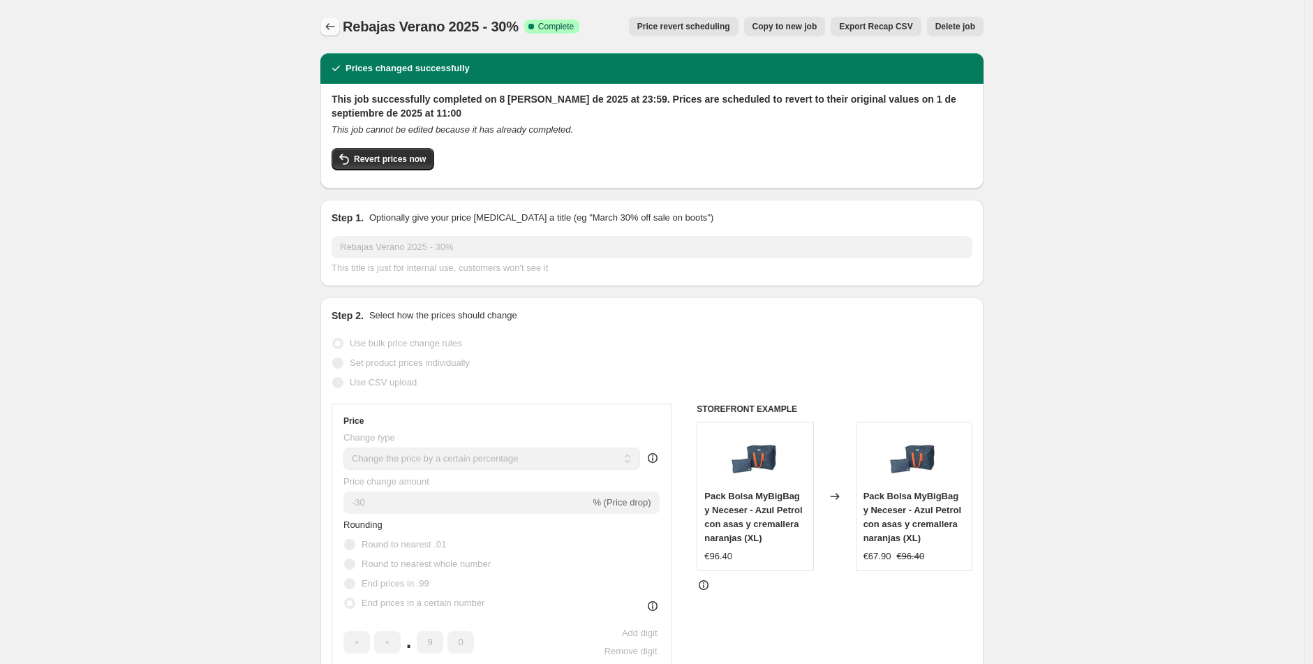
click at [335, 24] on icon "Price change jobs" at bounding box center [330, 27] width 14 height 14
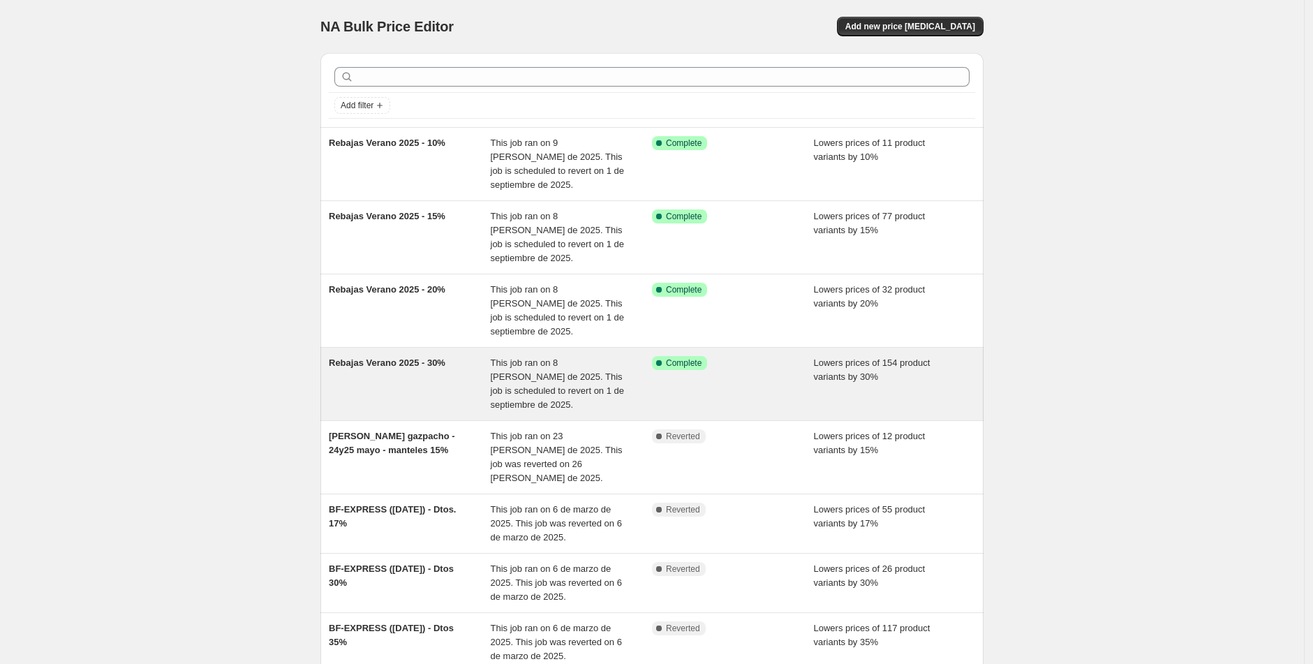
click at [423, 356] on div "Rebajas Verano 2025 - 30%" at bounding box center [410, 384] width 162 height 56
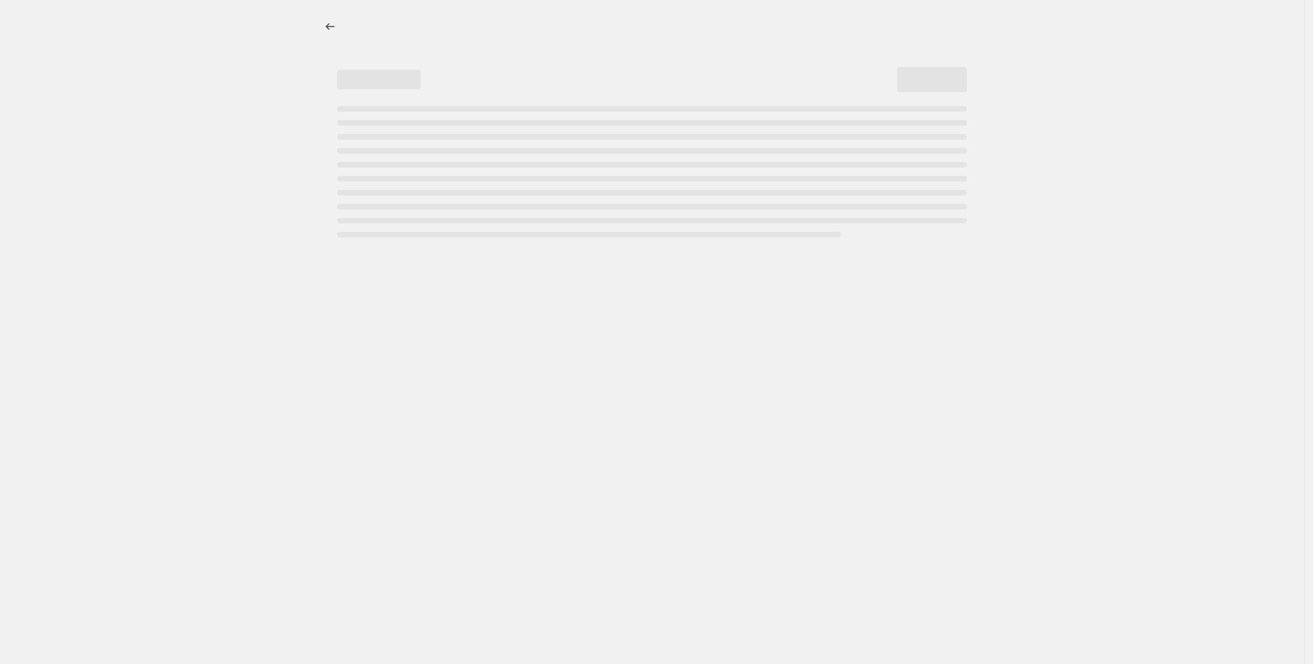
select select "percentage"
select select "tag"
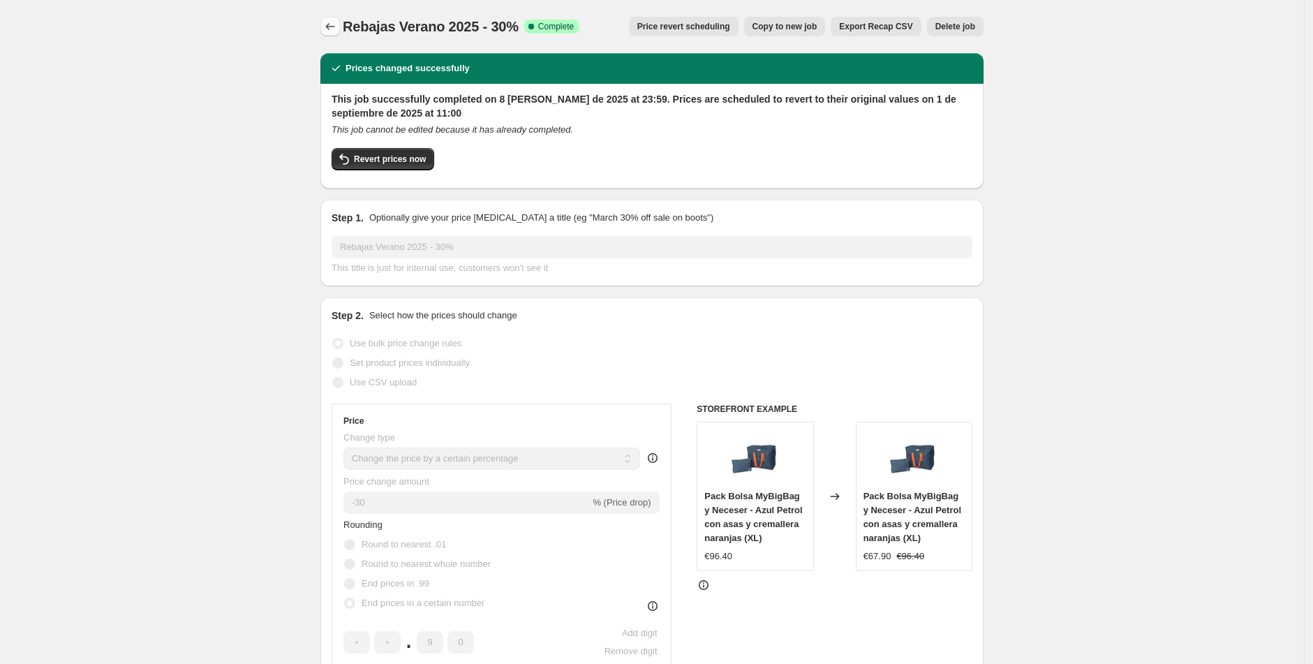
click at [329, 29] on icon "Price change jobs" at bounding box center [330, 27] width 14 height 14
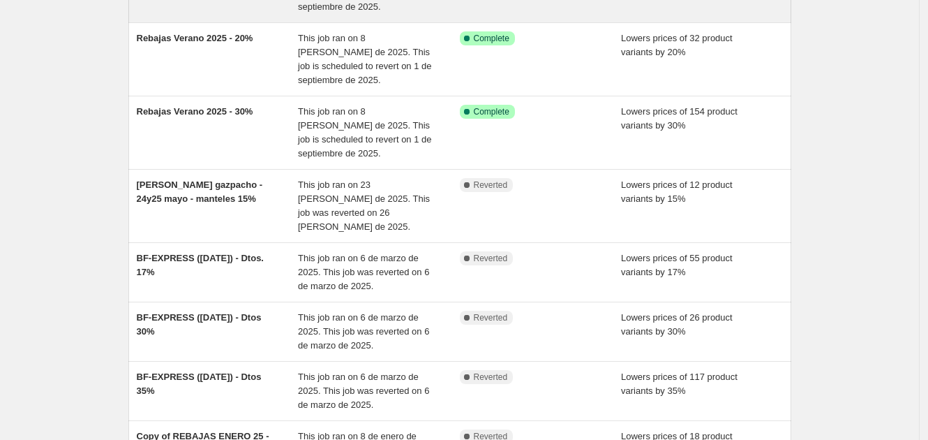
scroll to position [156, 0]
